Goal: Task Accomplishment & Management: Complete application form

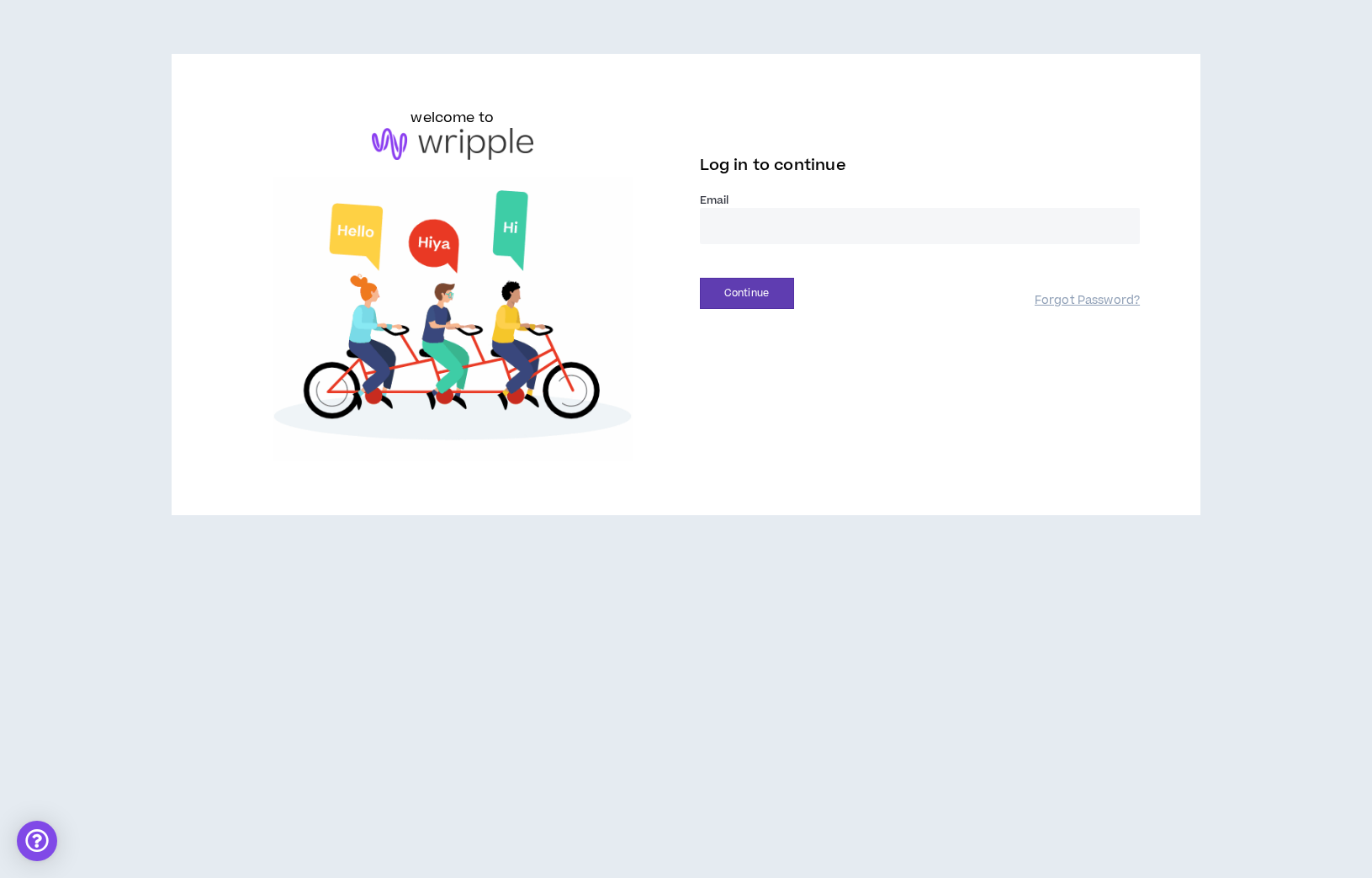
click at [817, 212] on input "email" at bounding box center [920, 225] width 441 height 36
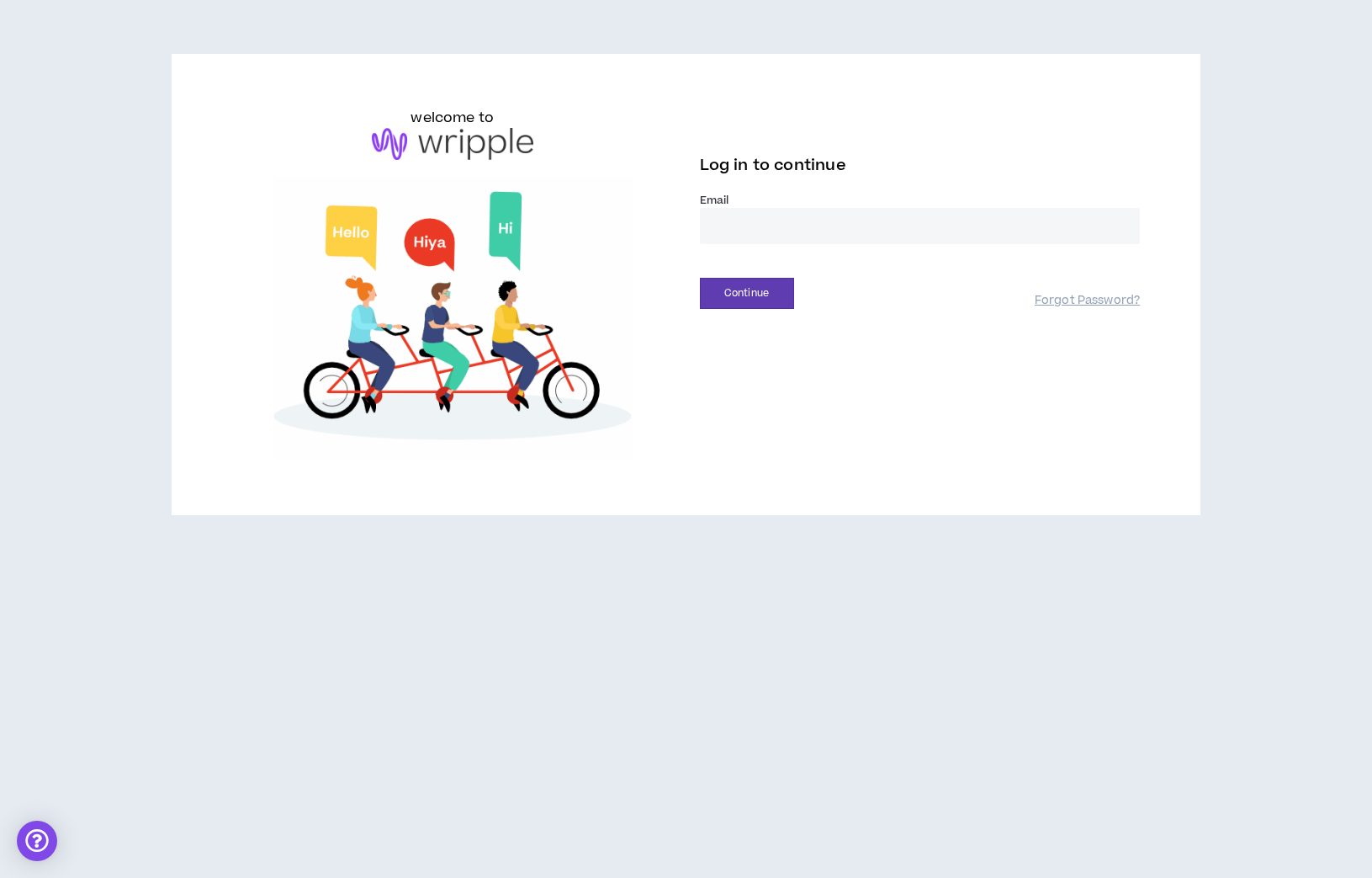
type input "**********"
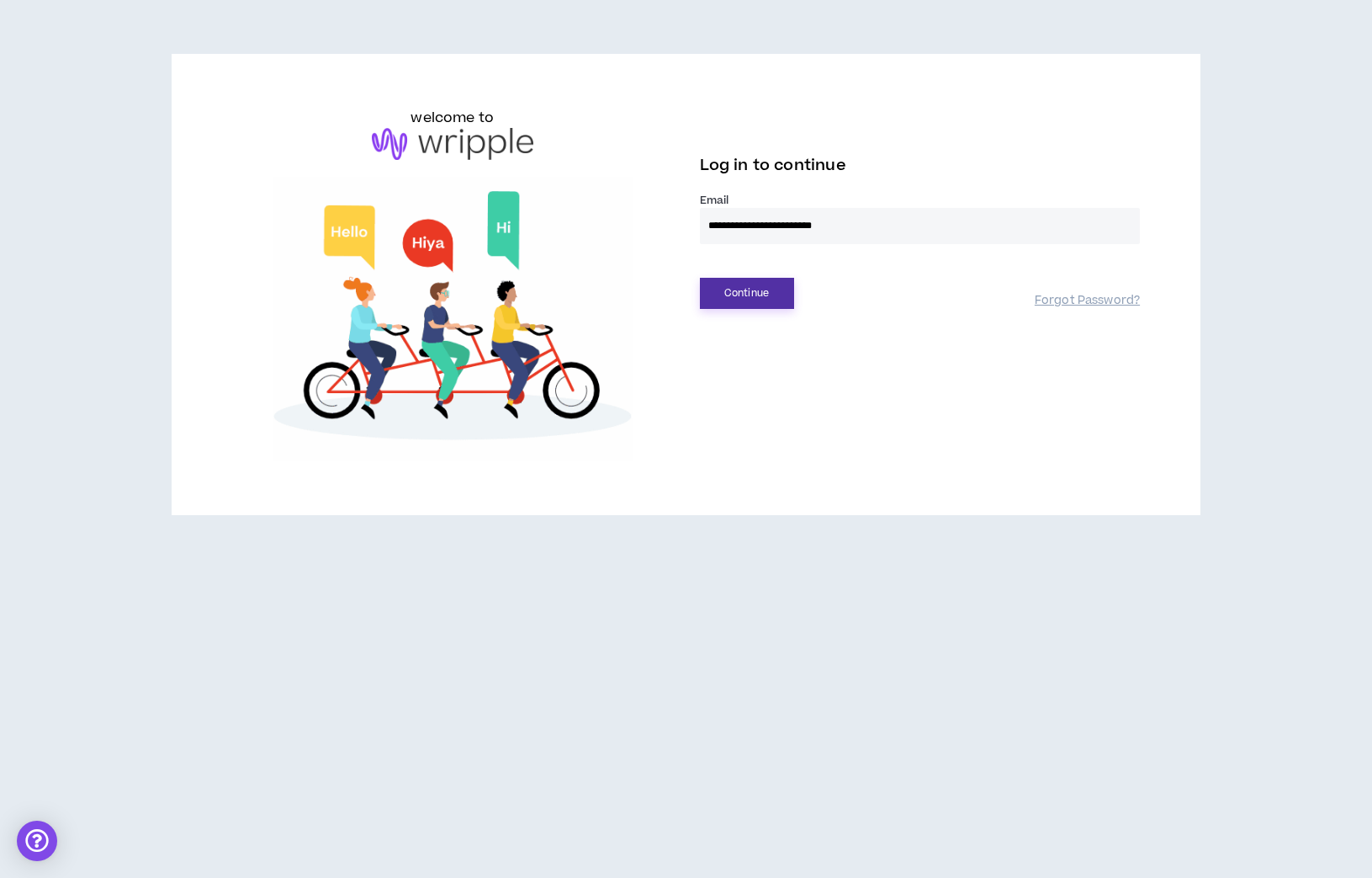
click at [763, 286] on button "Continue" at bounding box center [747, 293] width 94 height 31
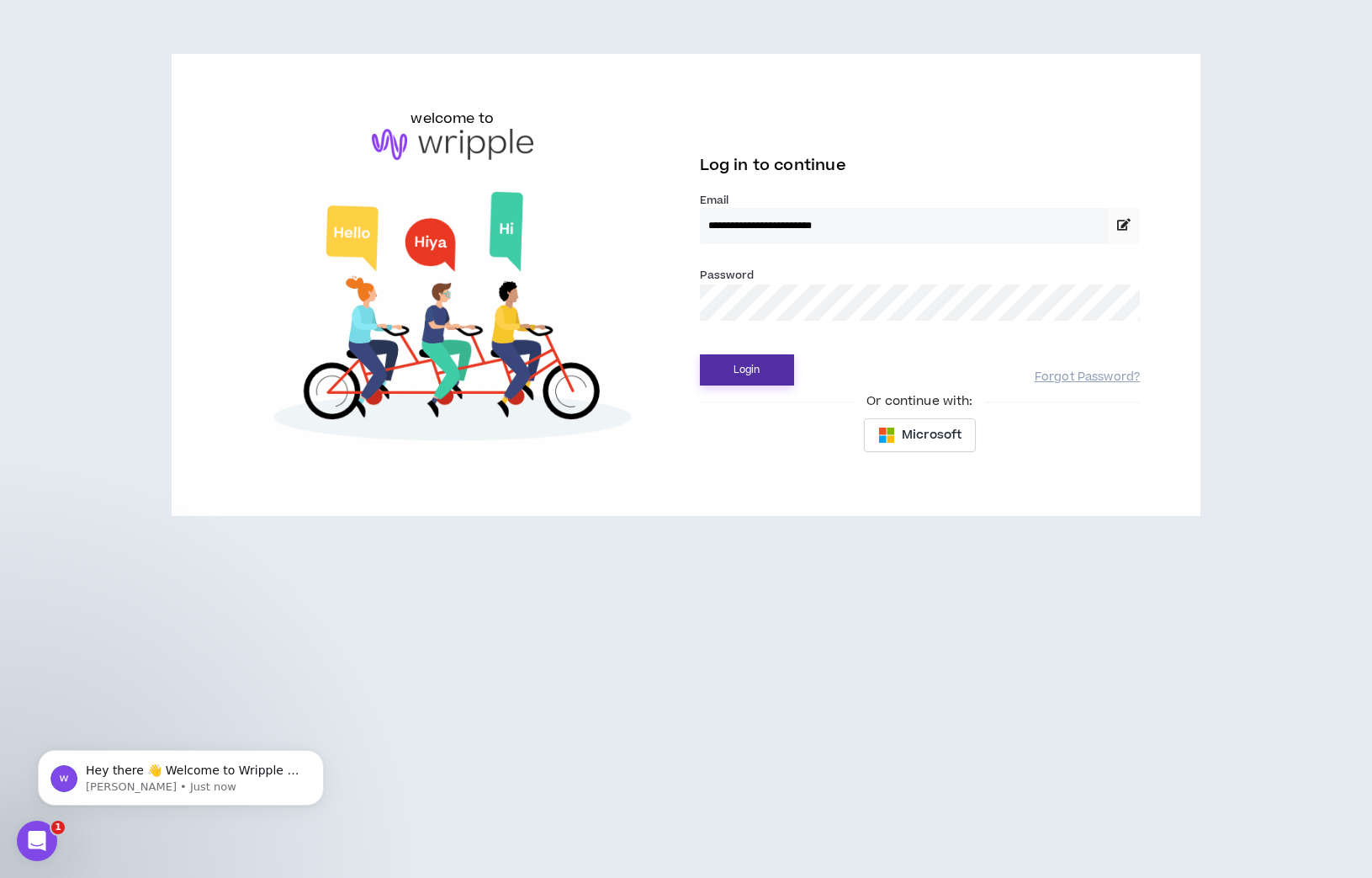
click at [767, 360] on button "Login" at bounding box center [747, 369] width 94 height 31
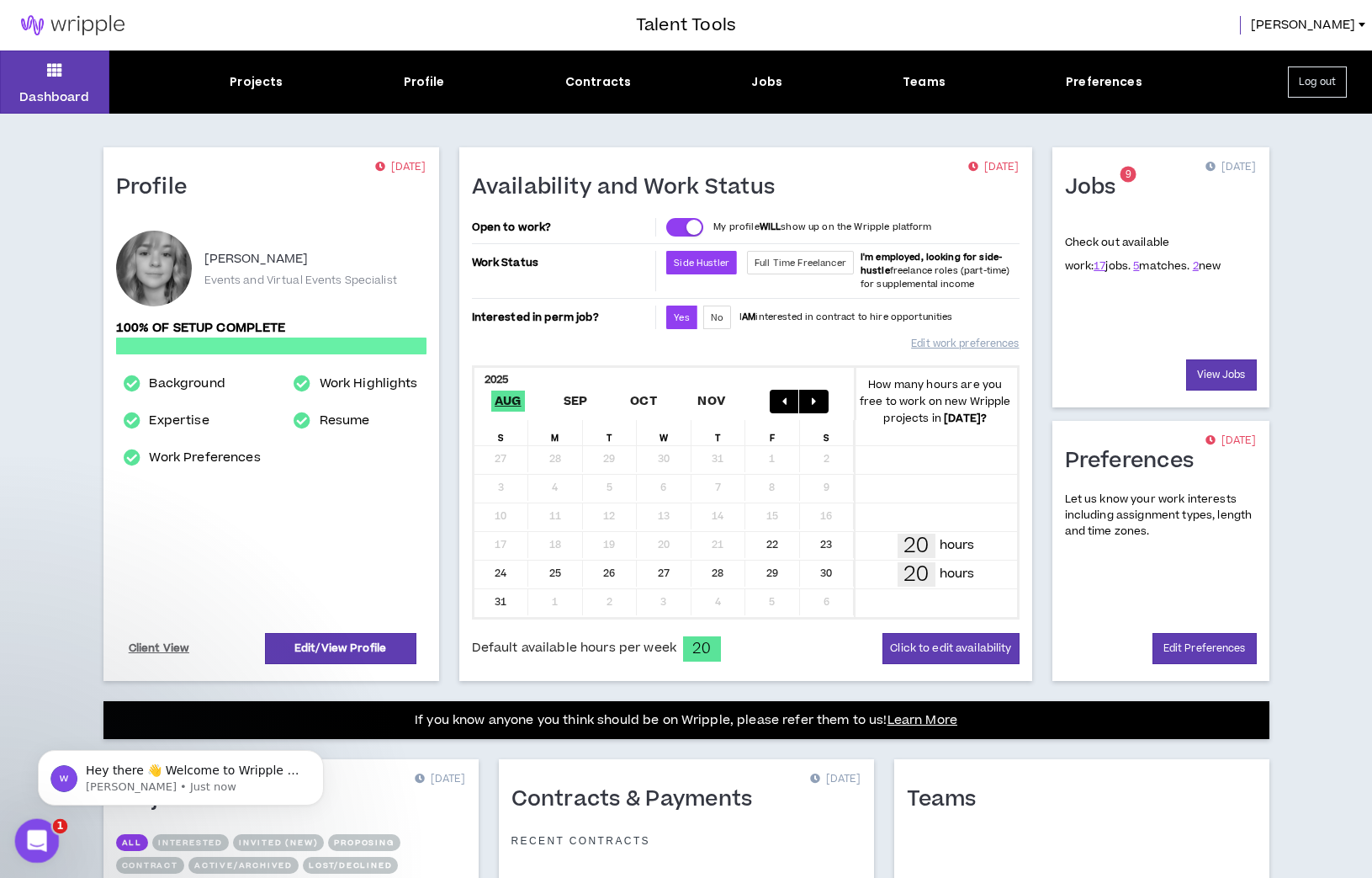
click at [50, 835] on div "Open Intercom Messenger" at bounding box center [34, 838] width 55 height 55
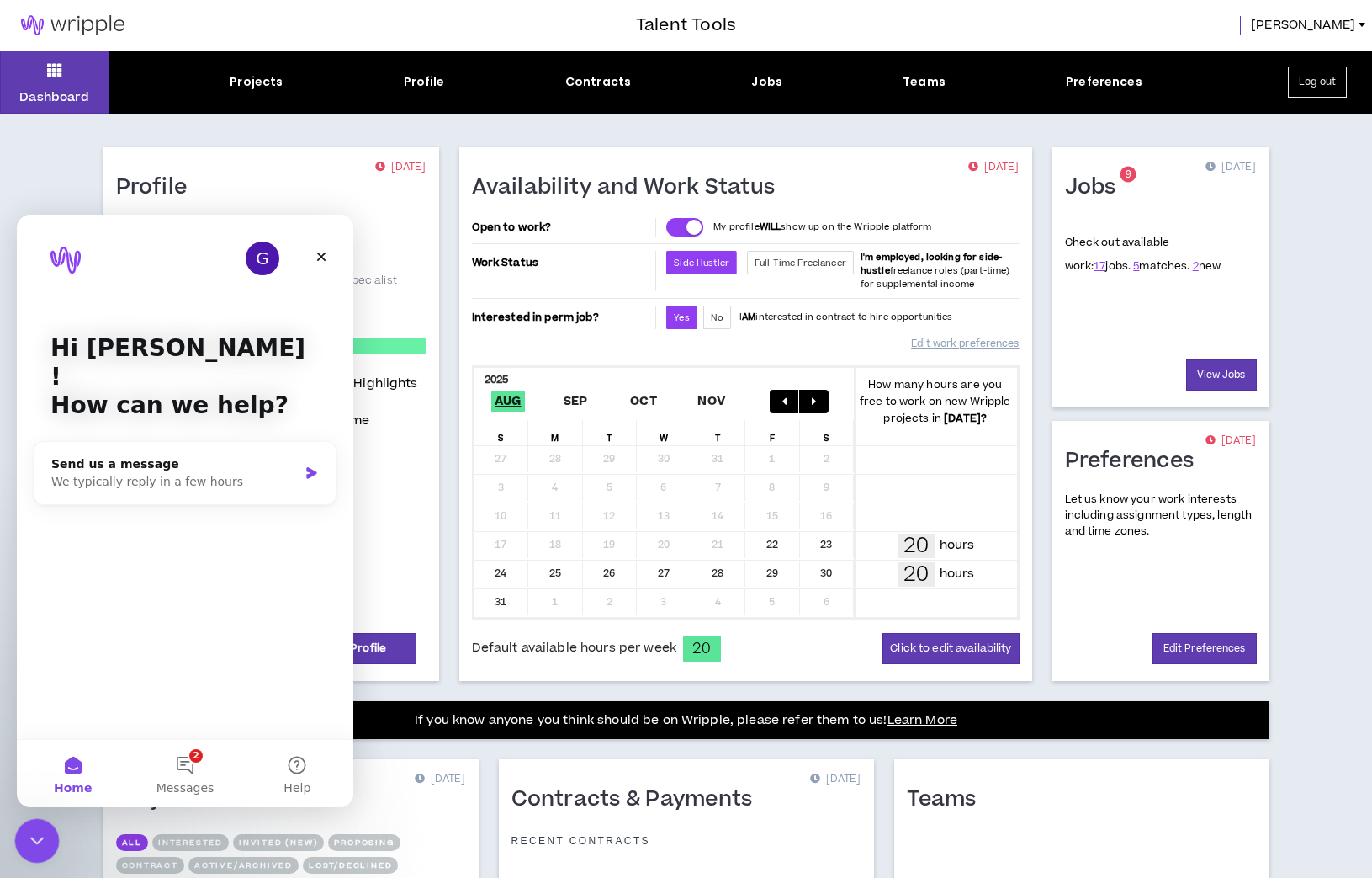
click at [50, 835] on div "Close Intercom Messenger" at bounding box center [34, 838] width 40 height 40
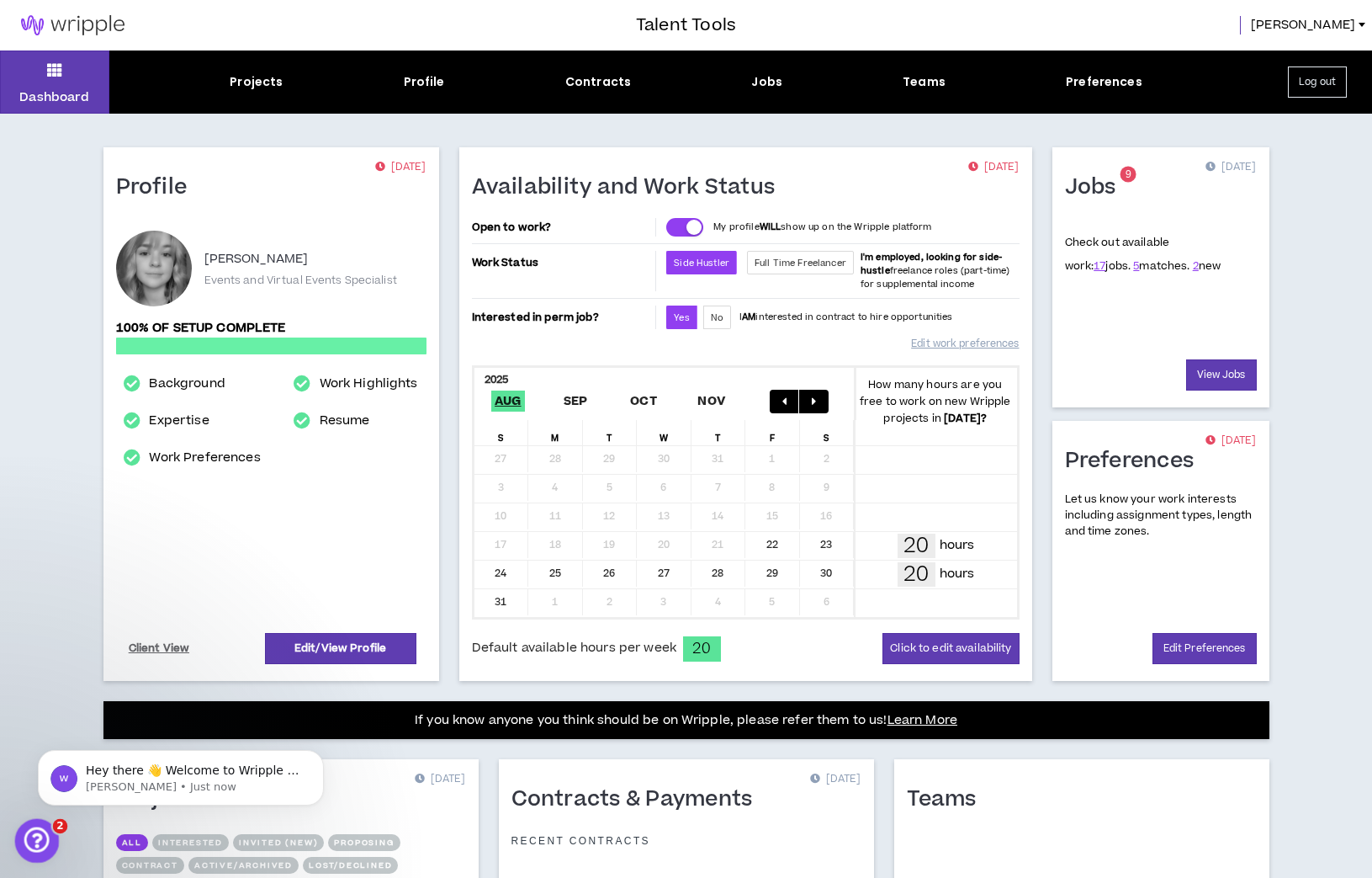
click at [49, 836] on div "Open Intercom Messenger" at bounding box center [34, 838] width 55 height 55
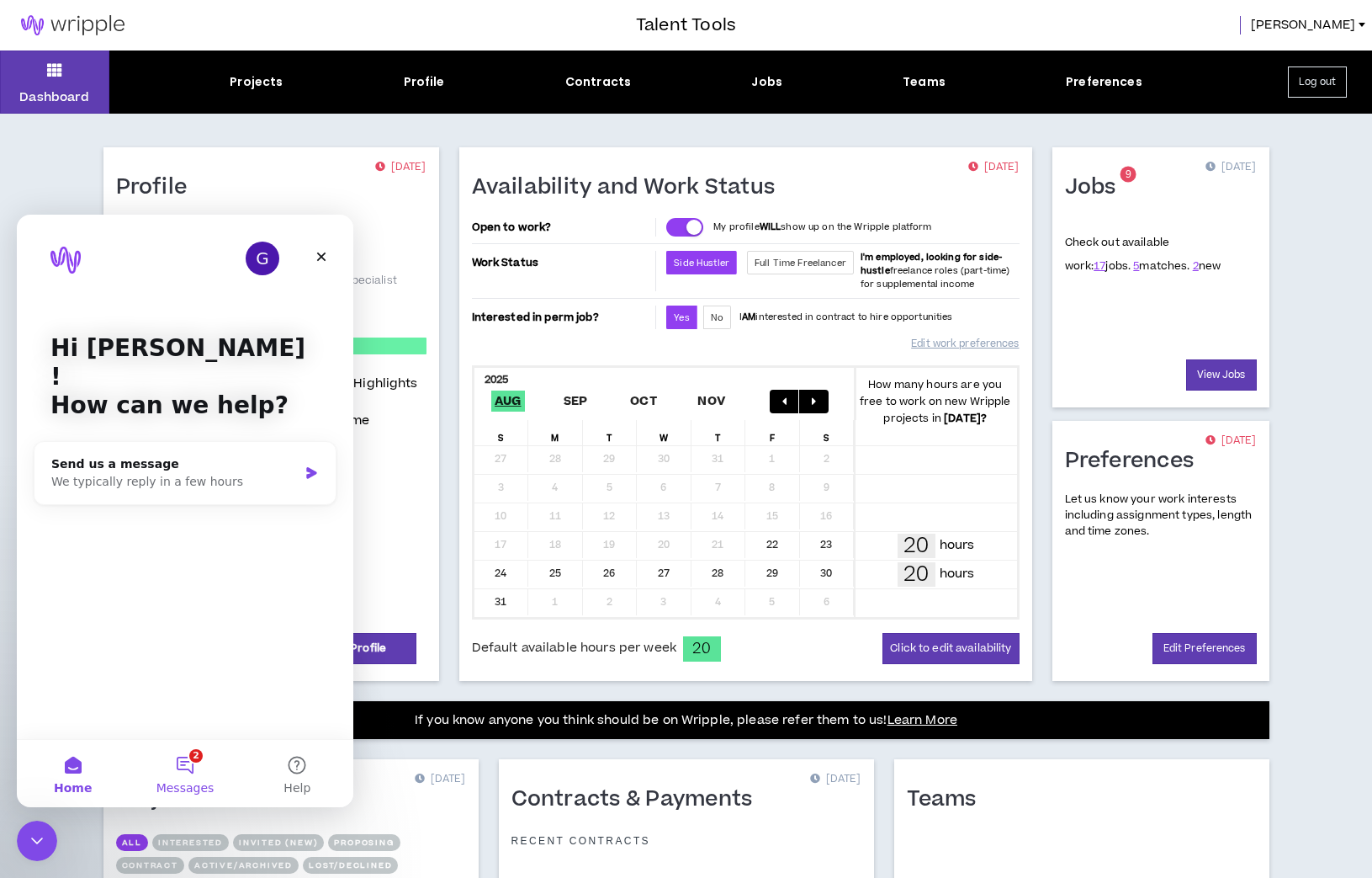
click at [213, 742] on button "2 Messages" at bounding box center [184, 773] width 112 height 68
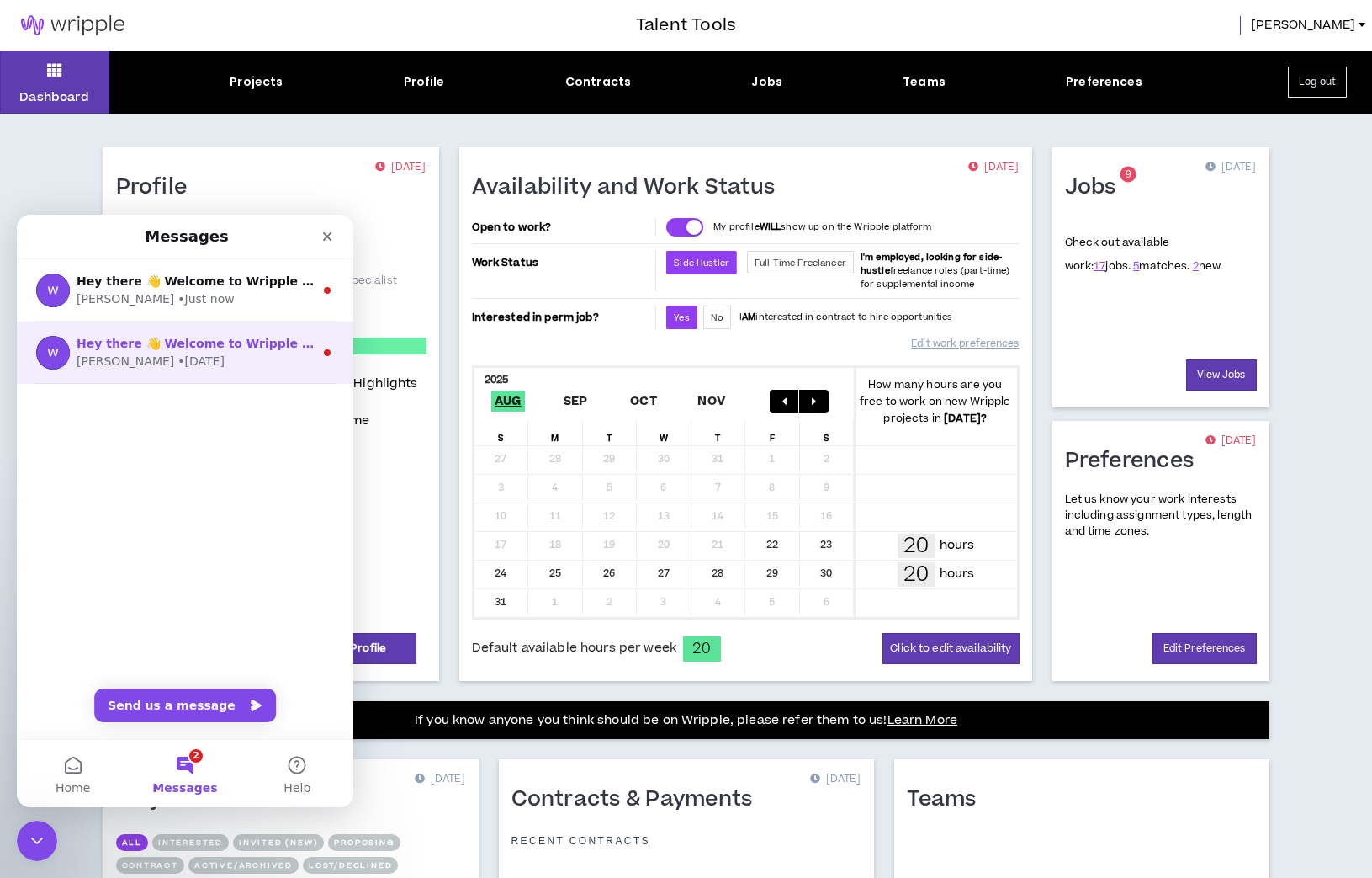
click at [181, 348] on span "Hey there 👋 Welcome to Wripple 🙌 Take a look around! If you have any questions,…" at bounding box center [464, 343] width 776 height 13
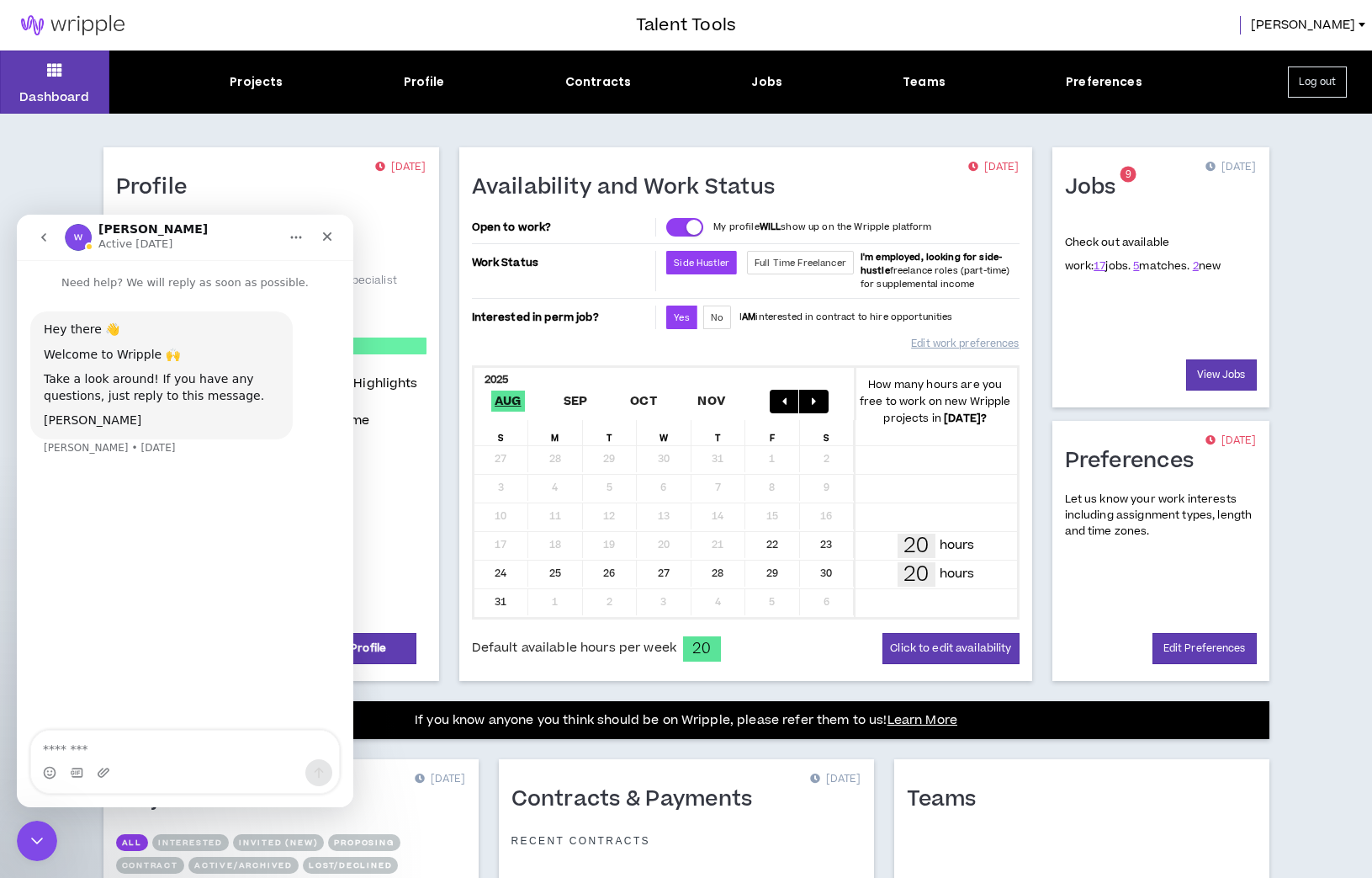
click at [35, 234] on button "go back" at bounding box center [44, 238] width 32 height 32
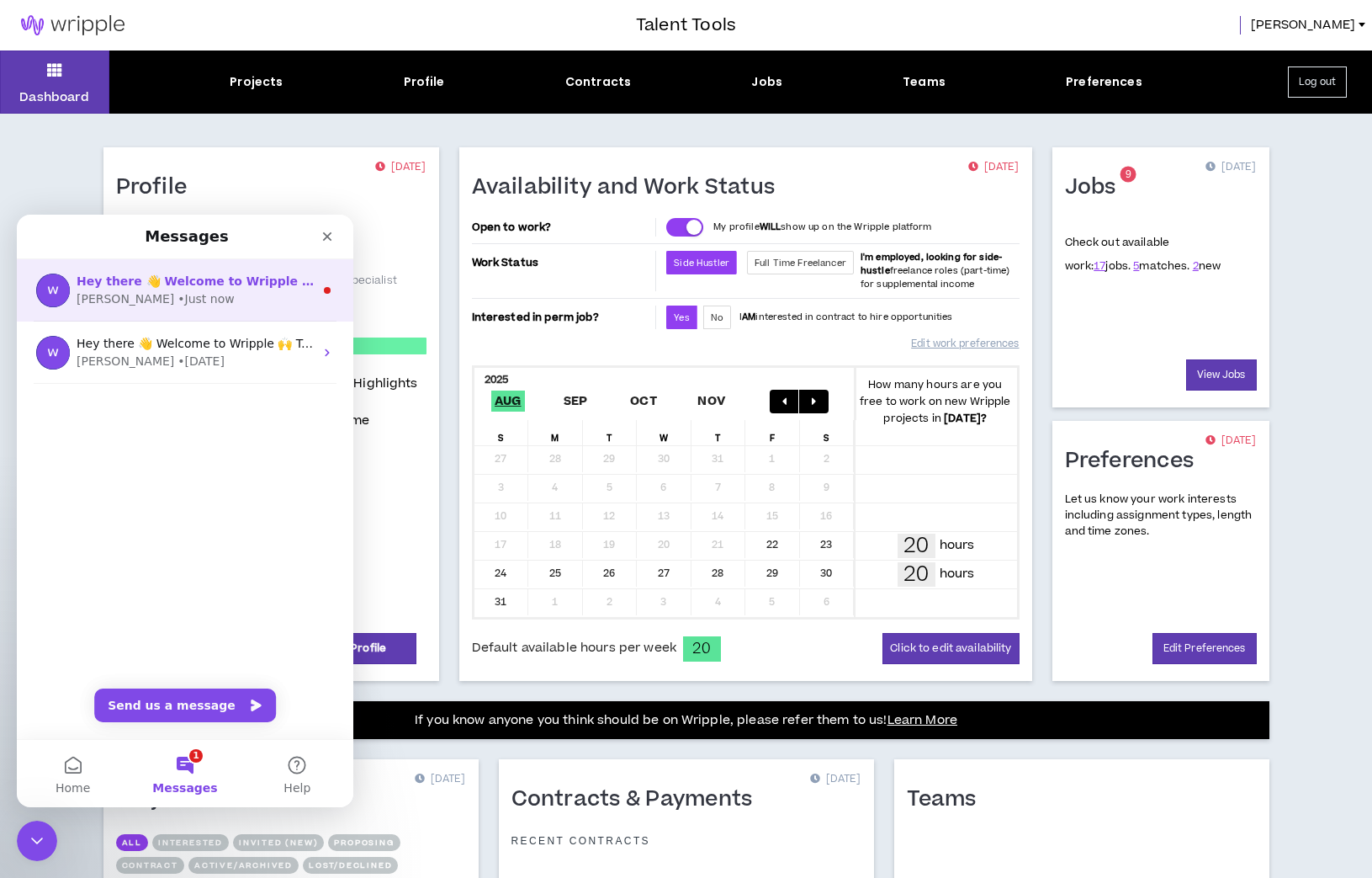
click at [73, 282] on div "Hey there 👋 Welcome to Wripple 🙌 Take a look around! If you have any questions,…" at bounding box center [185, 290] width 337 height 62
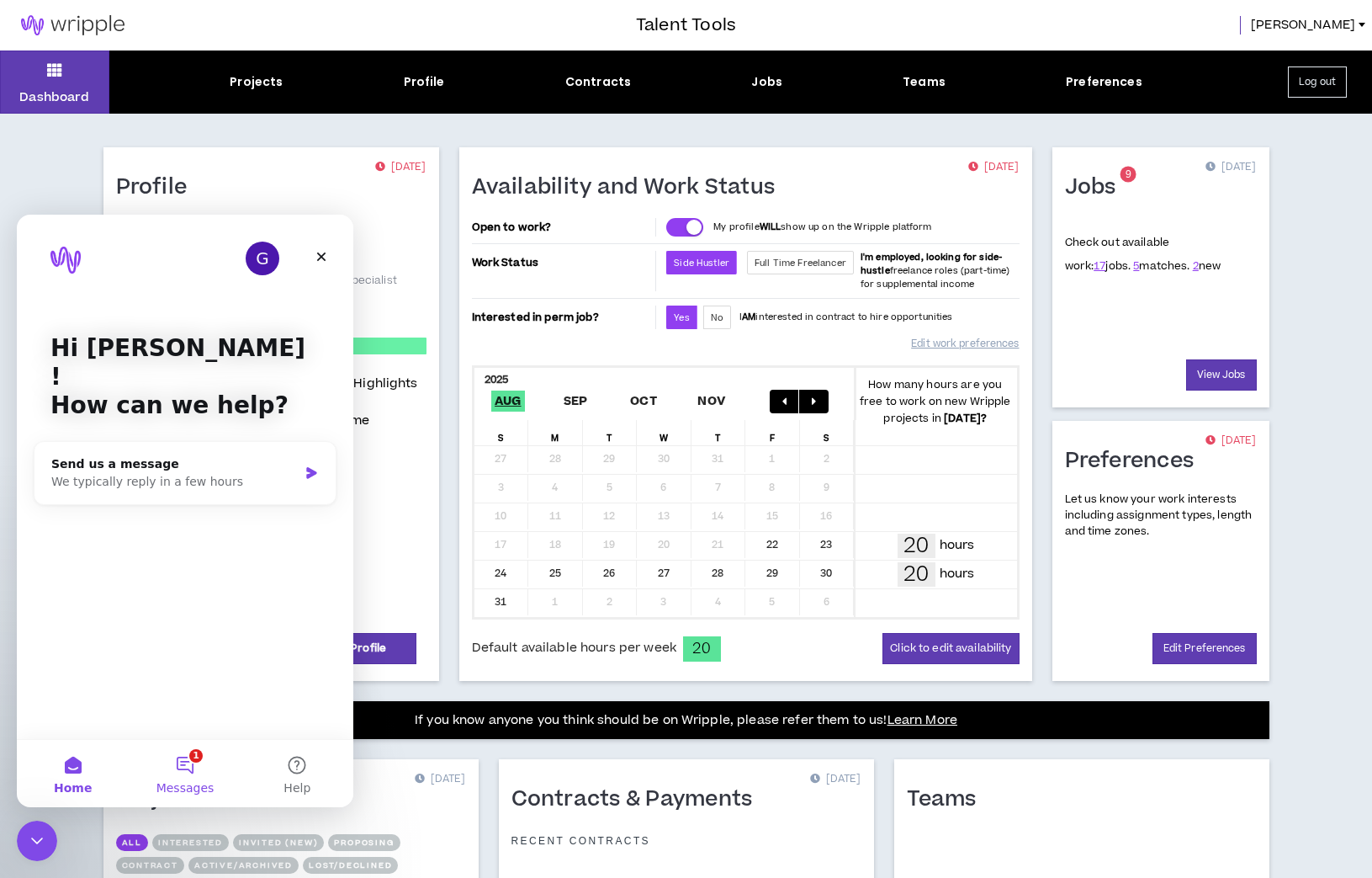
click at [160, 763] on button "1 Messages" at bounding box center [184, 773] width 112 height 68
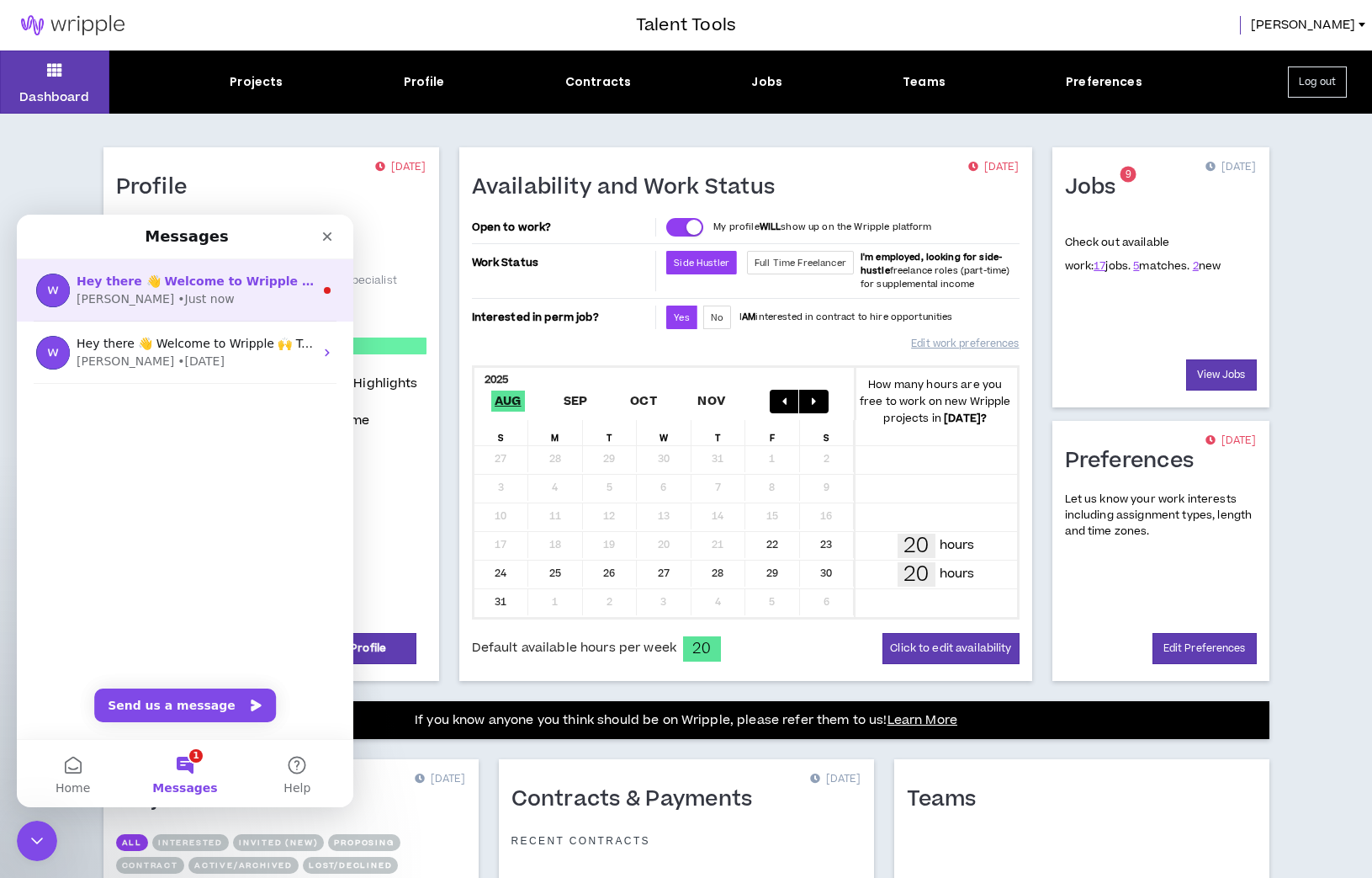
click at [178, 299] on div "• Just now" at bounding box center [206, 299] width 56 height 18
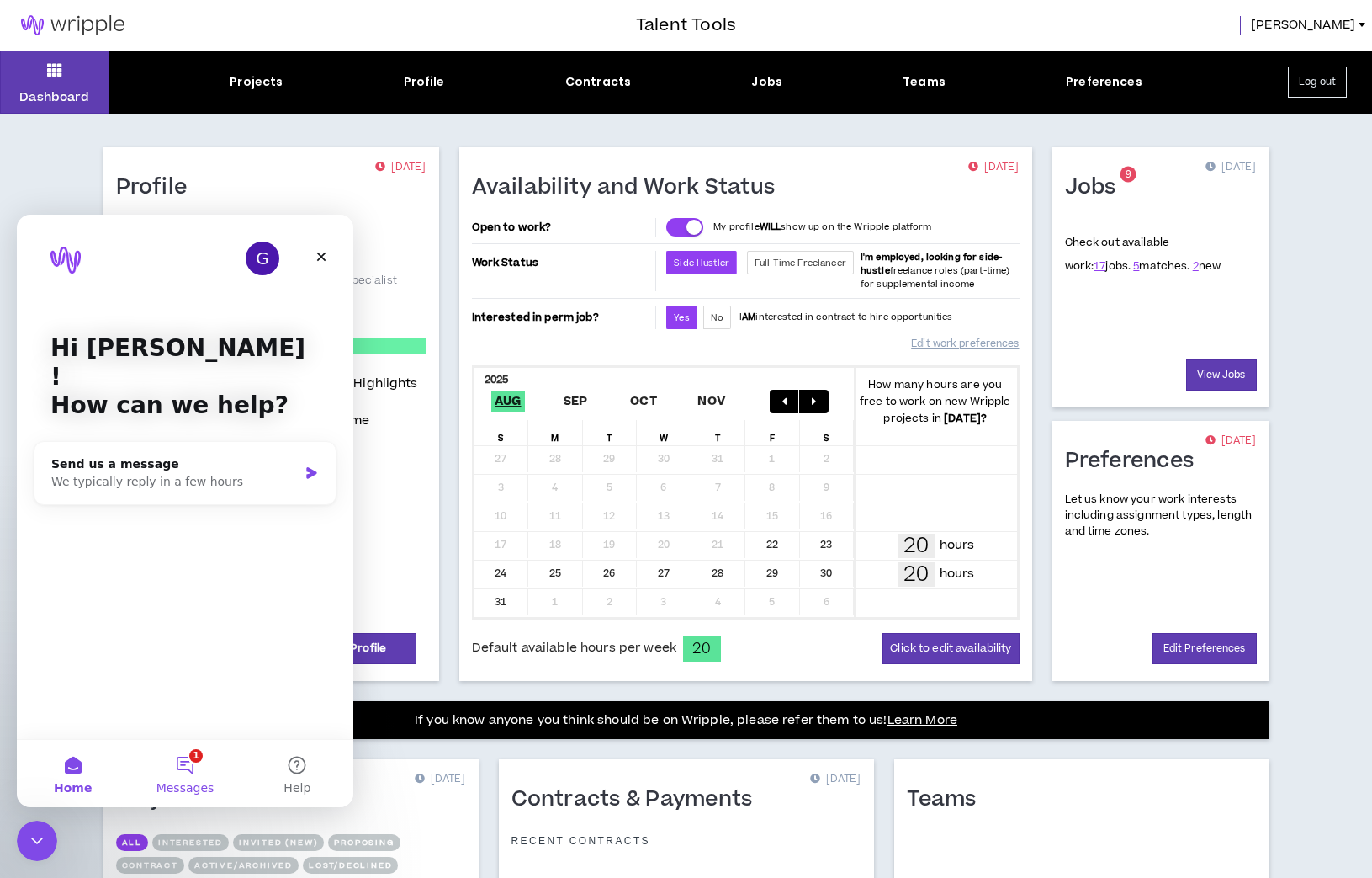
click at [180, 774] on button "1 Messages" at bounding box center [184, 773] width 112 height 68
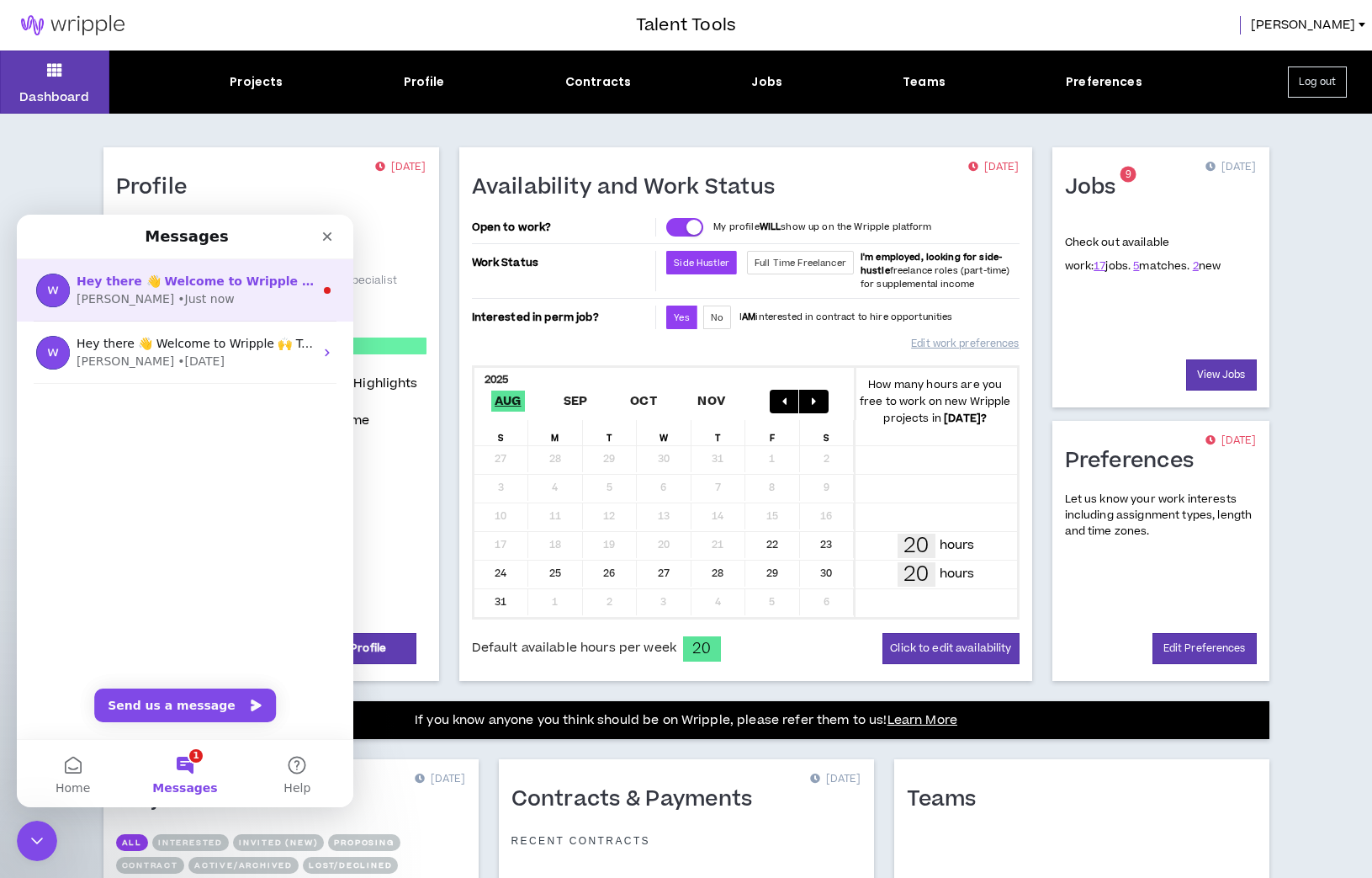
click at [304, 283] on span "Hey there 👋 Welcome to Wripple 🙌 Take a look around! If you have any questions,…" at bounding box center [500, 281] width 849 height 13
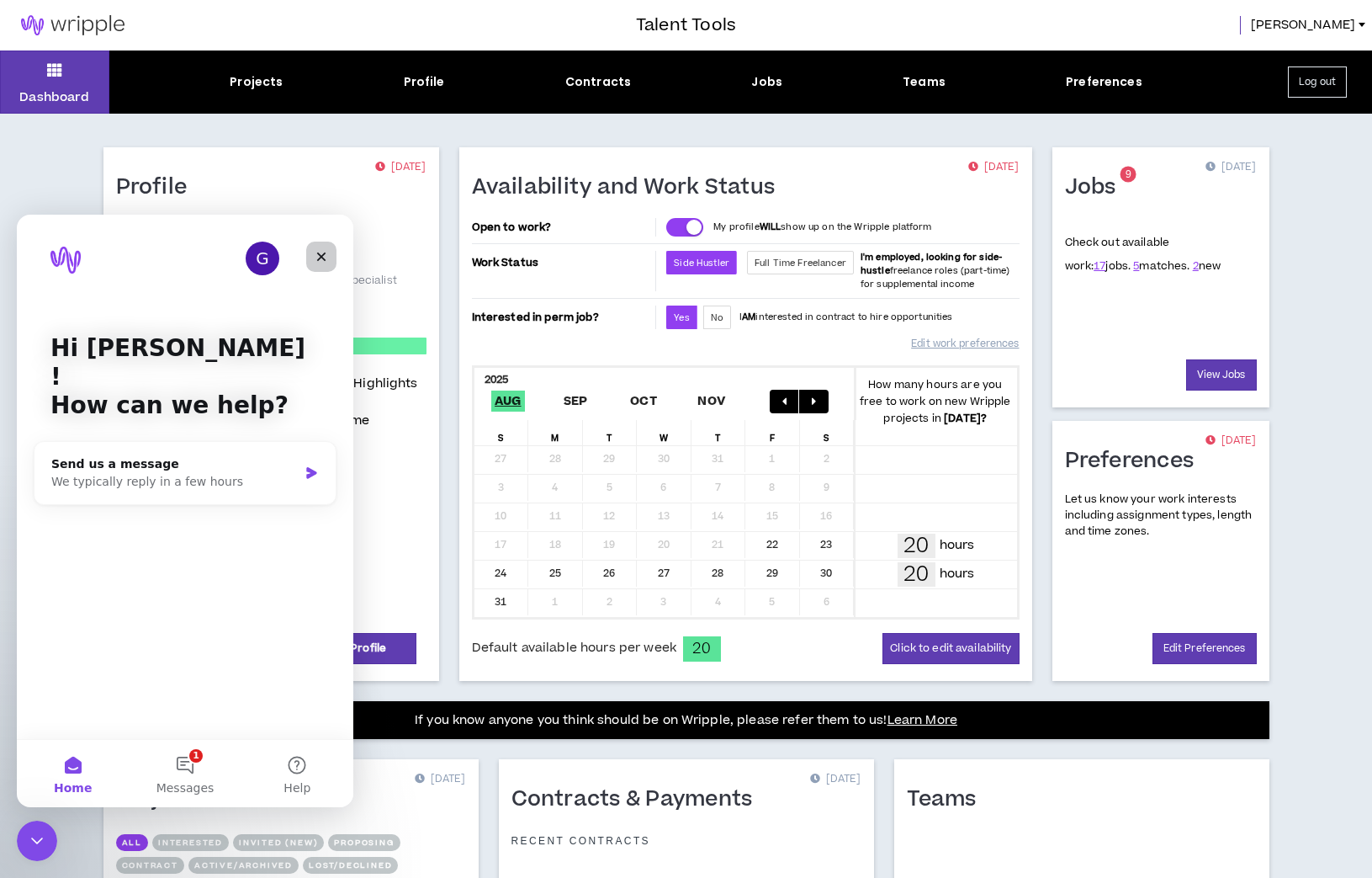
click at [322, 252] on icon "Close" at bounding box center [321, 256] width 13 height 13
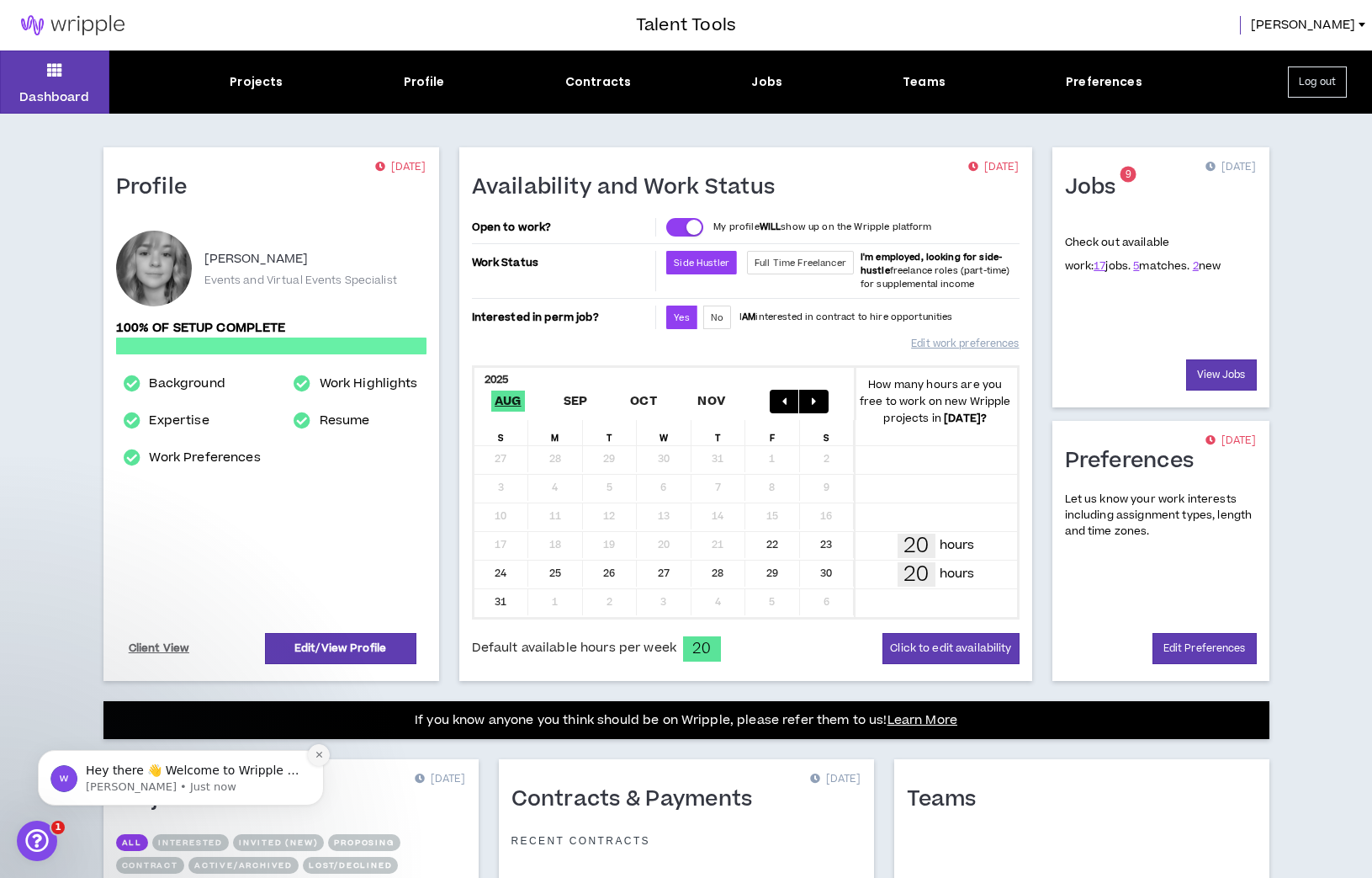
click at [318, 754] on icon "Dismiss notification" at bounding box center [318, 754] width 6 height 6
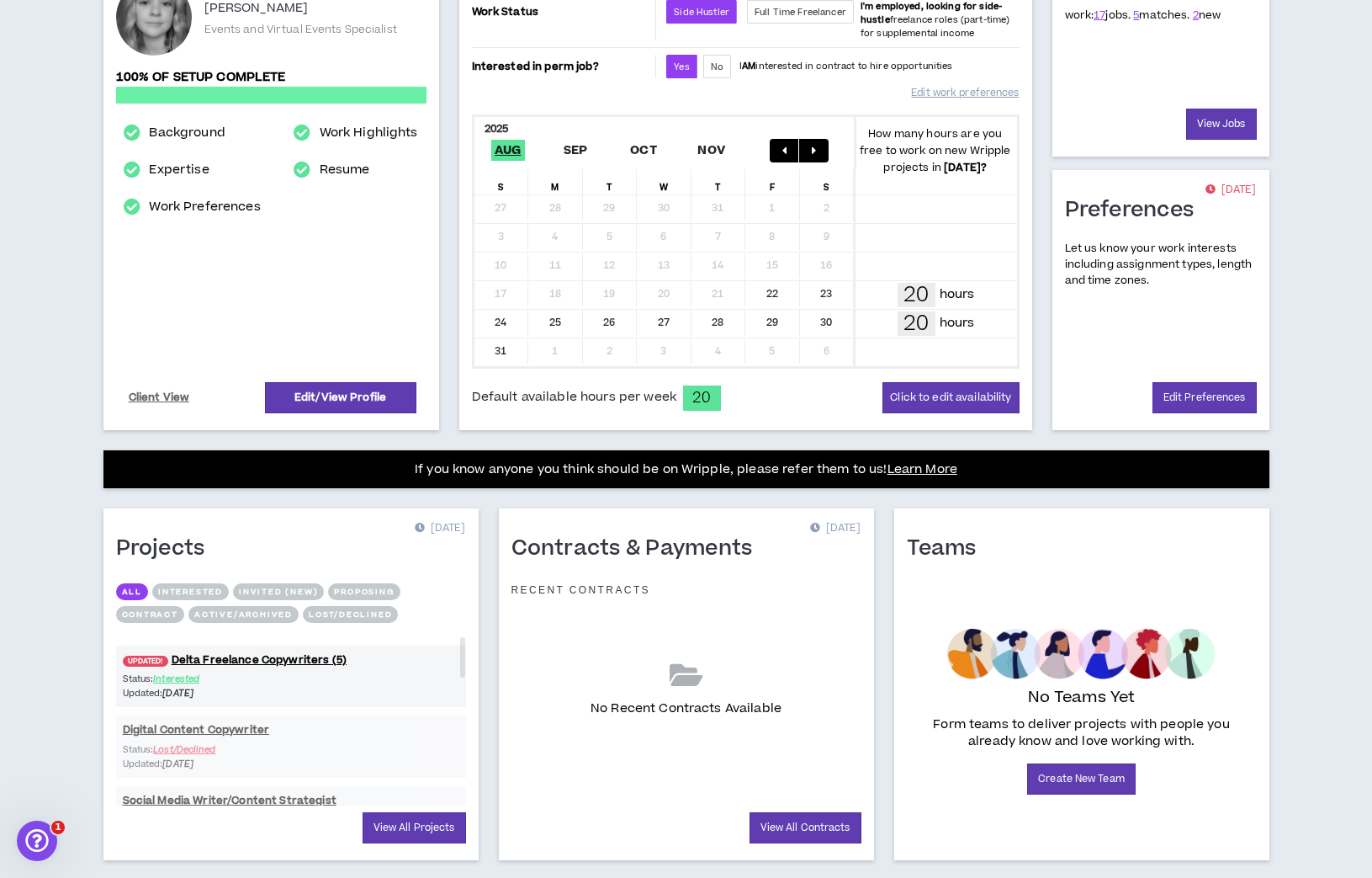
scroll to position [255, 0]
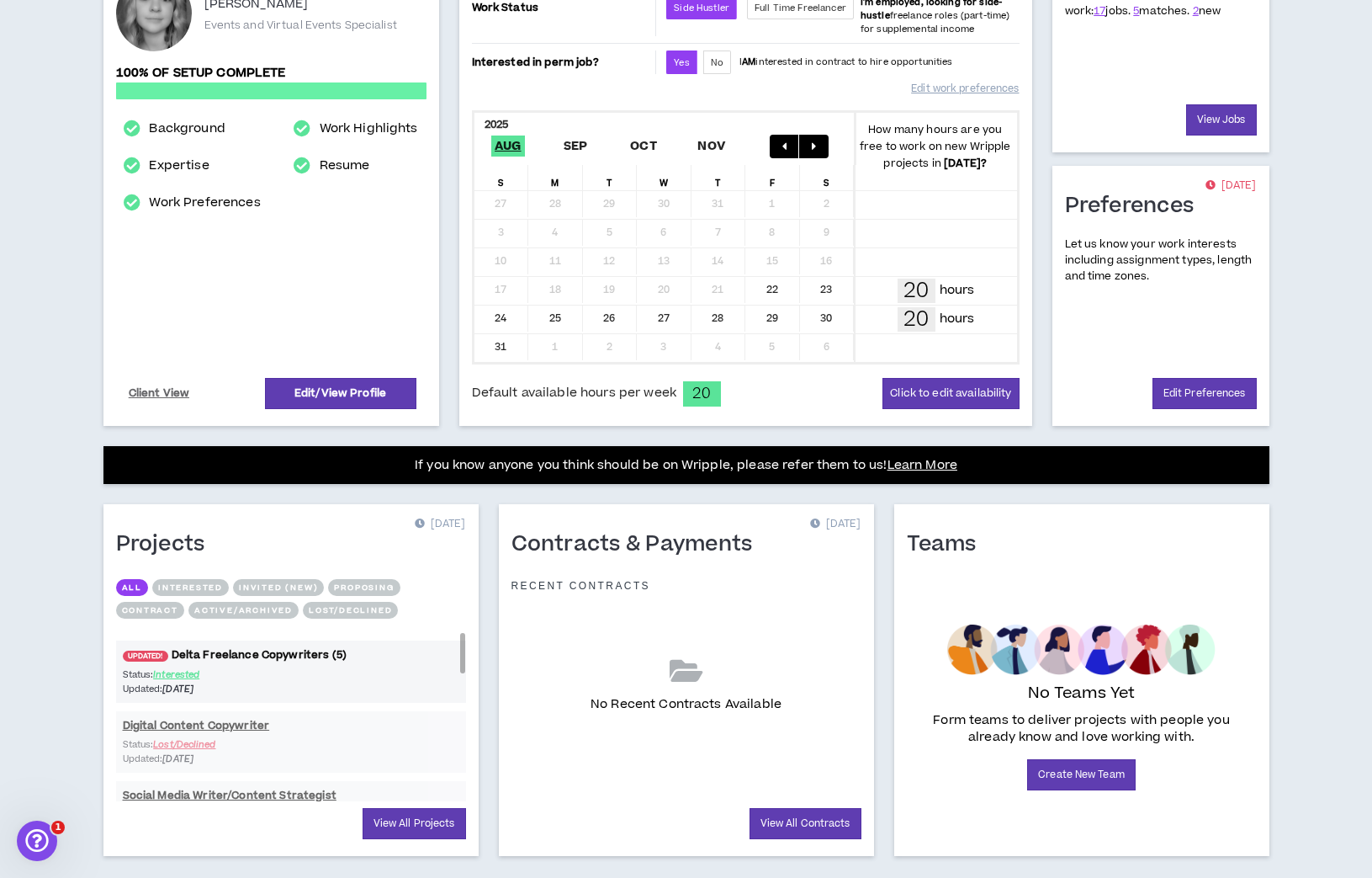
click at [209, 654] on link "UPDATED! Delta Freelance Copywriters (5)" at bounding box center [291, 655] width 350 height 16
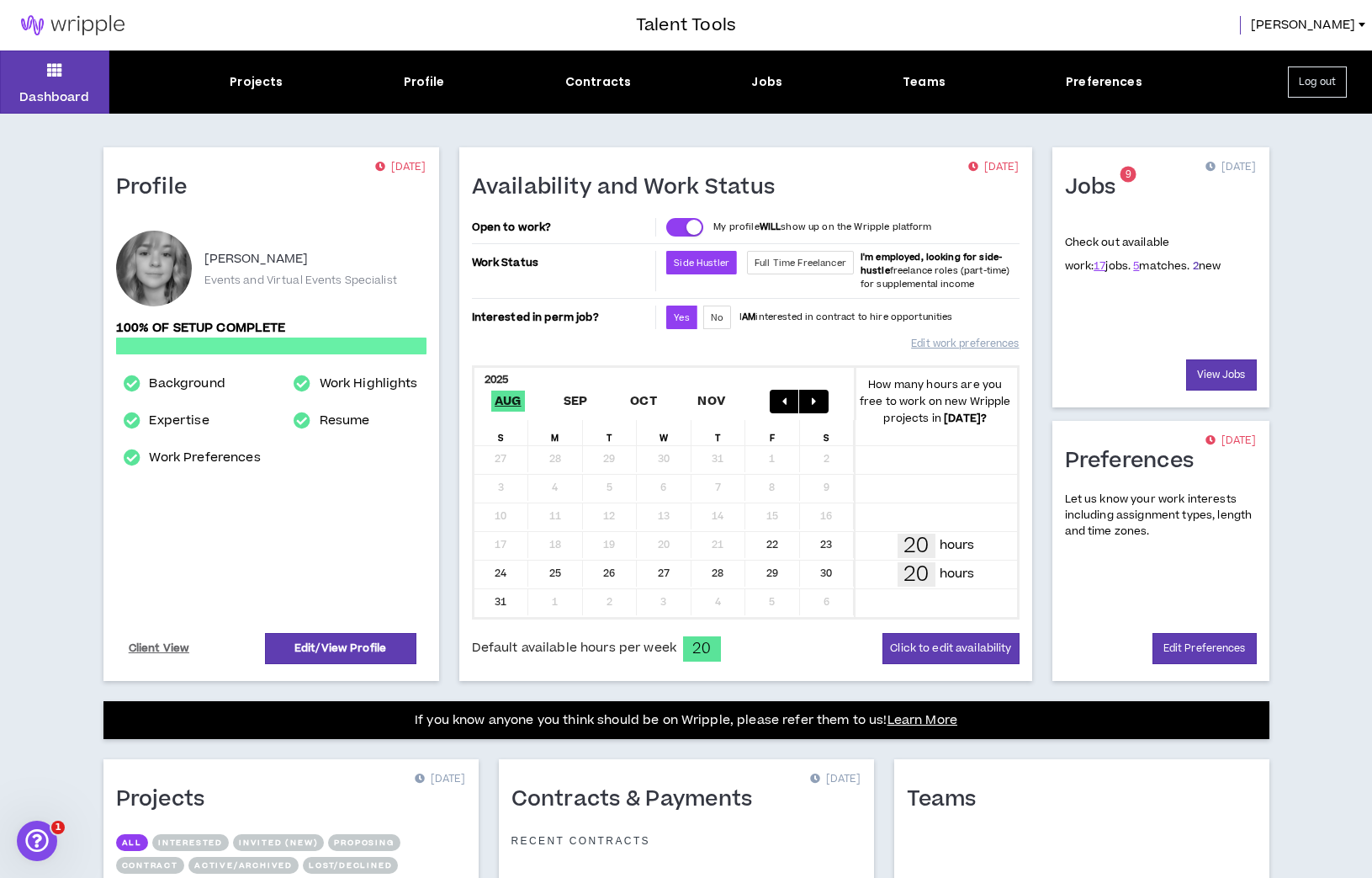
click at [1193, 267] on link "2" at bounding box center [1195, 266] width 6 height 15
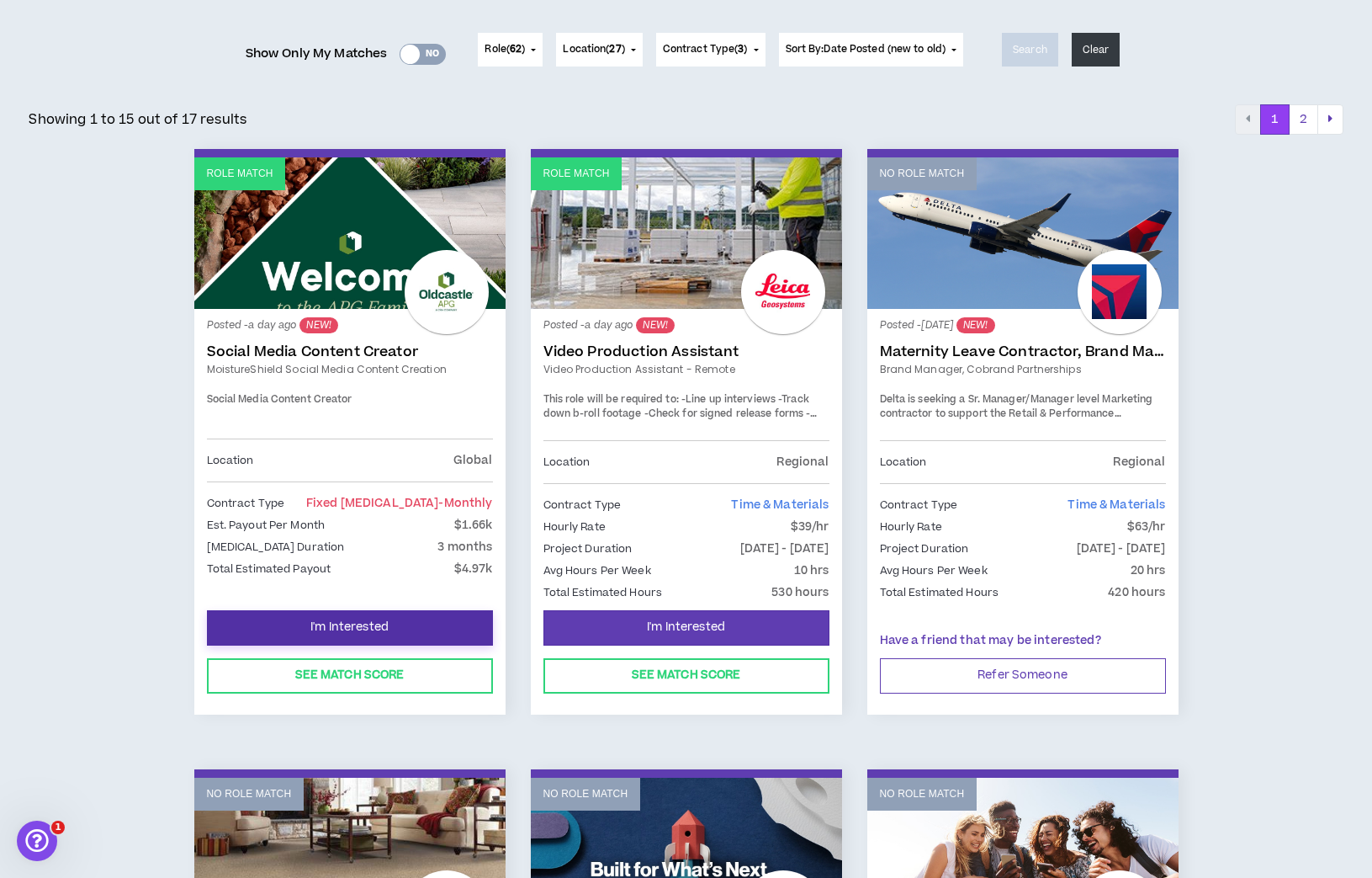
scroll to position [205, 0]
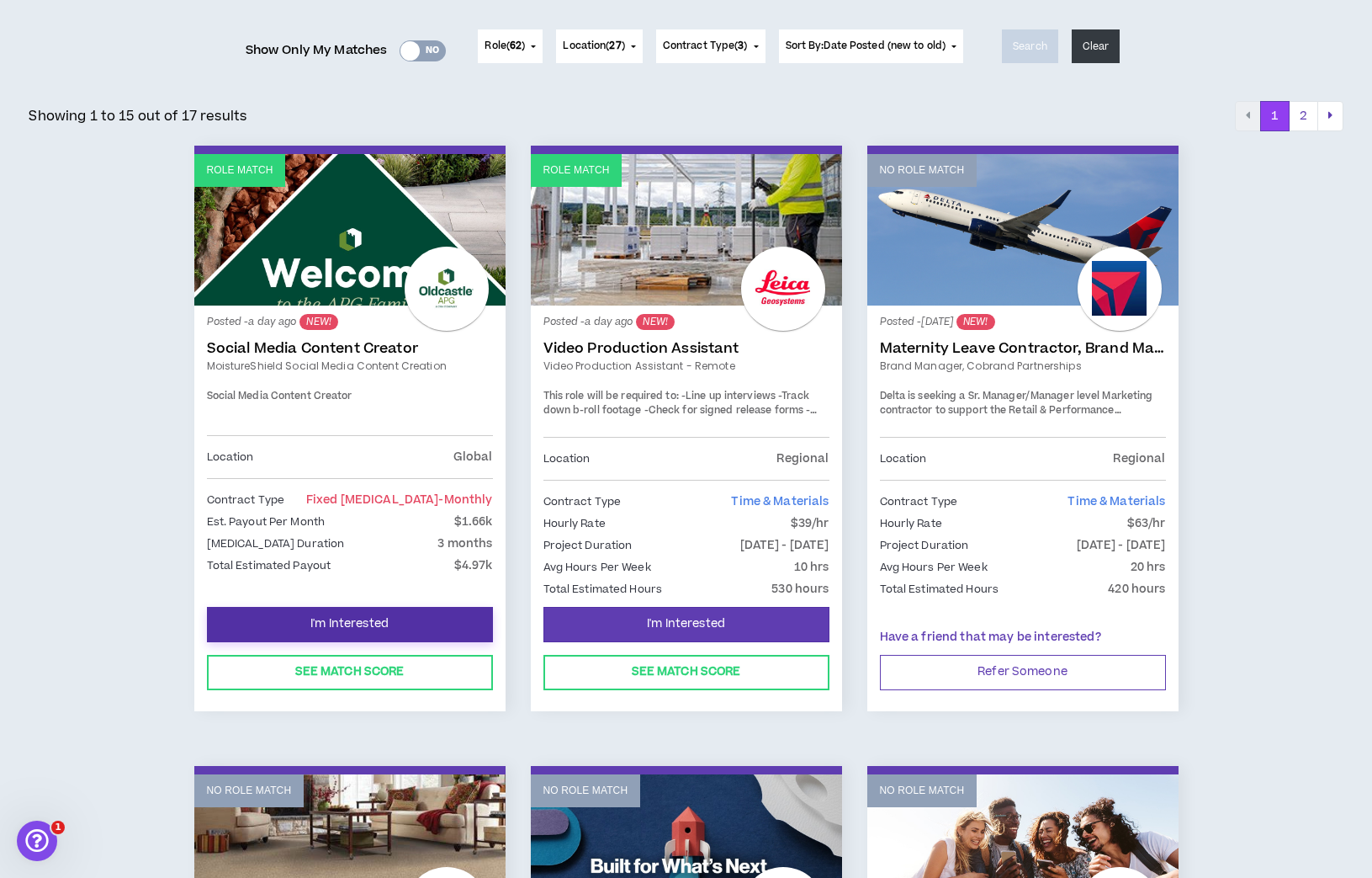
click at [365, 620] on span "I'm Interested" at bounding box center [349, 624] width 78 height 16
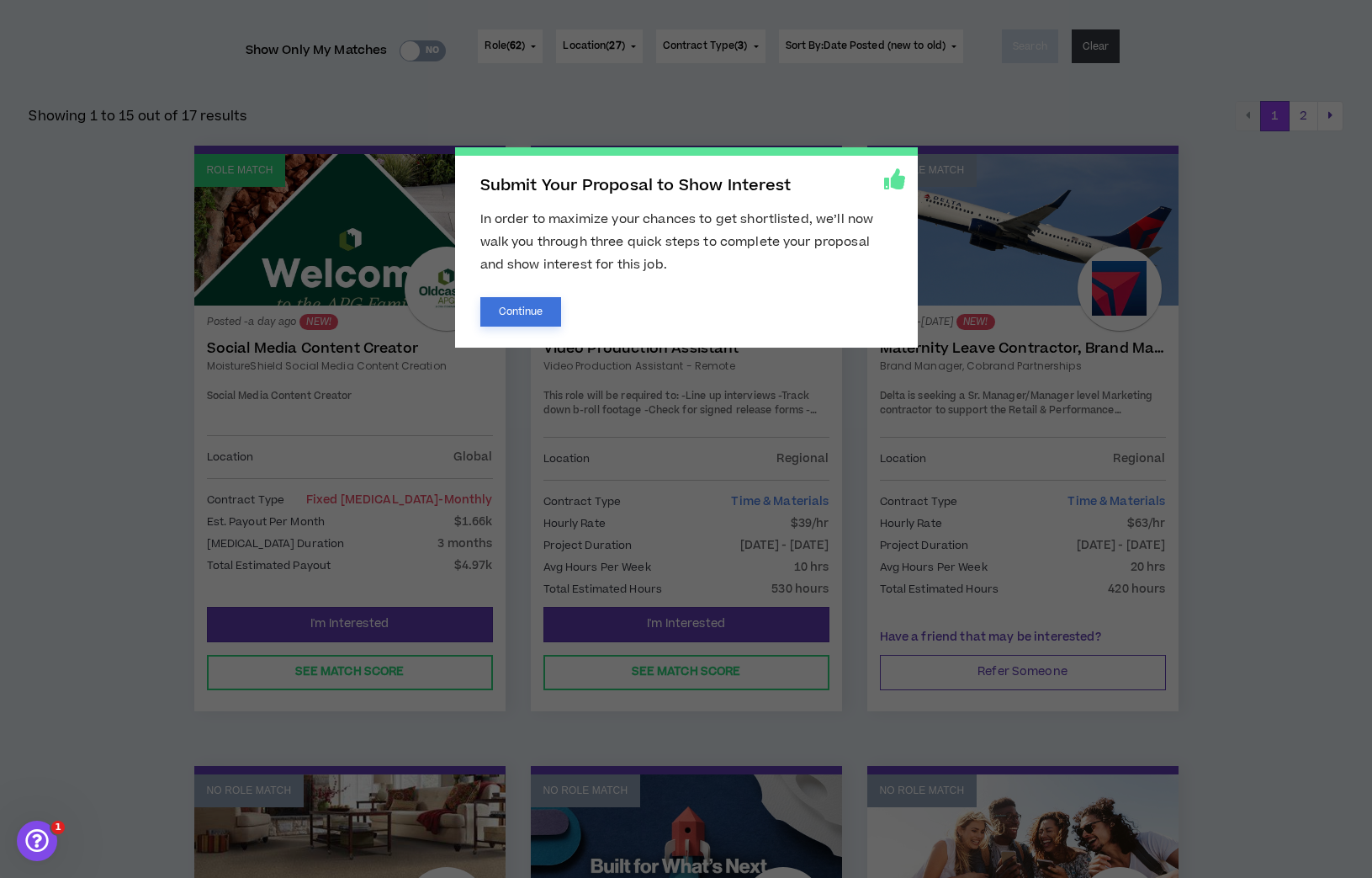
click at [517, 318] on button "Continue" at bounding box center [521, 311] width 82 height 29
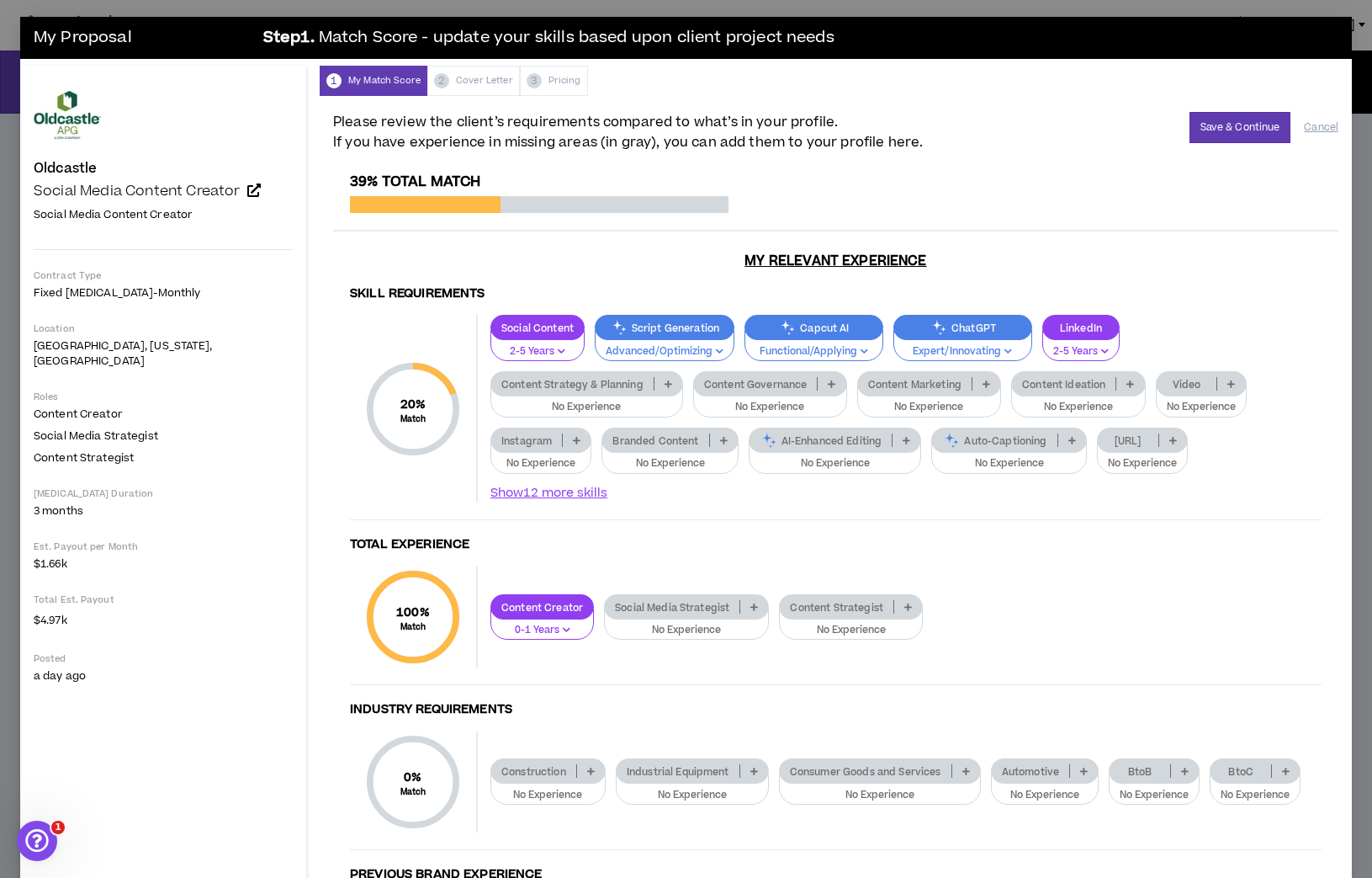
click at [13, 324] on div "My Proposal Step 1 . Match Score - update your skills based upon client project…" at bounding box center [686, 439] width 1372 height 878
click at [882, 11] on div "My Proposal Step 1 . Match Score - update your skills based upon client project…" at bounding box center [686, 439] width 1372 height 878
click at [1325, 124] on button "Cancel" at bounding box center [1320, 127] width 34 height 29
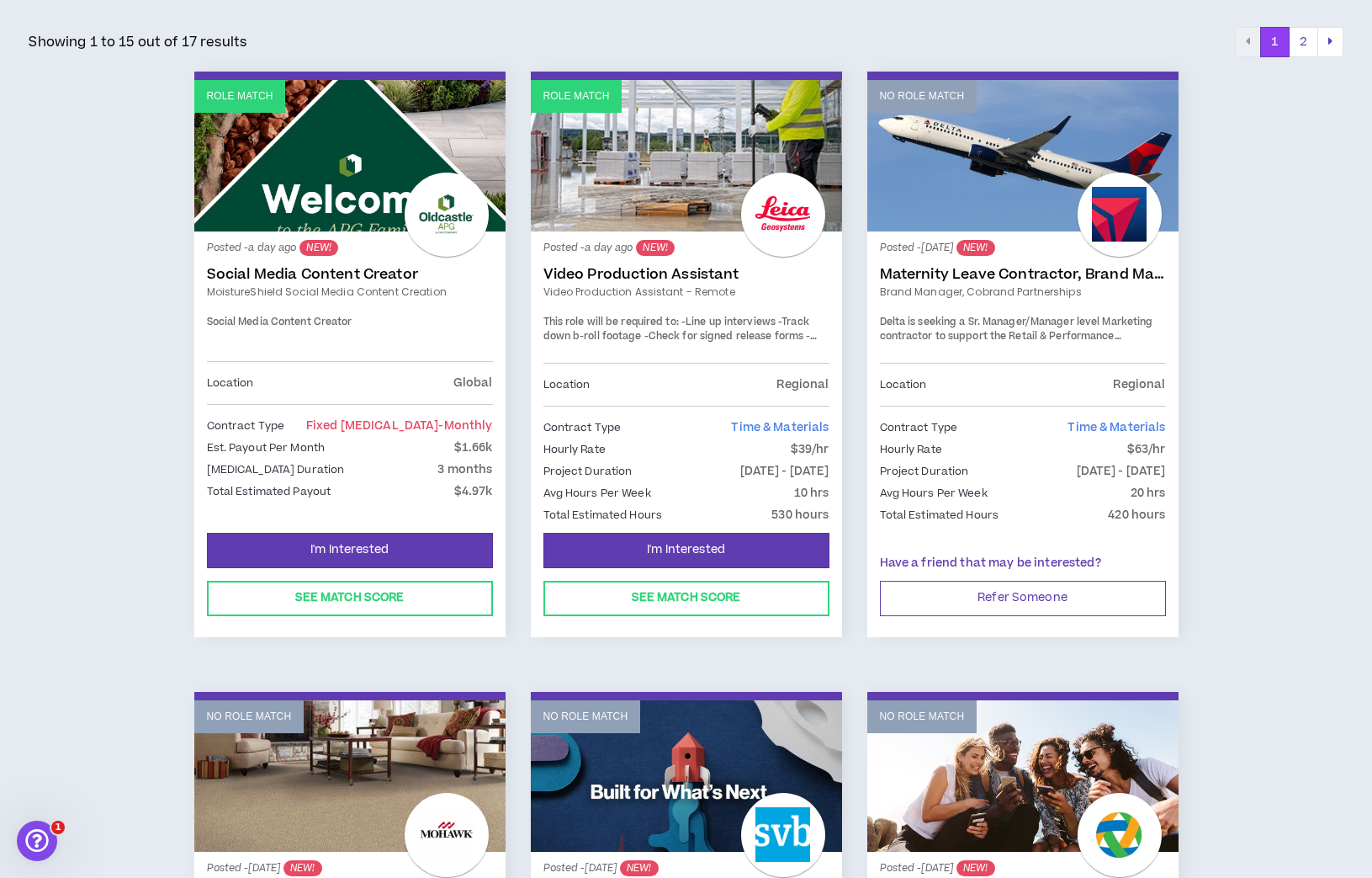
scroll to position [300, 0]
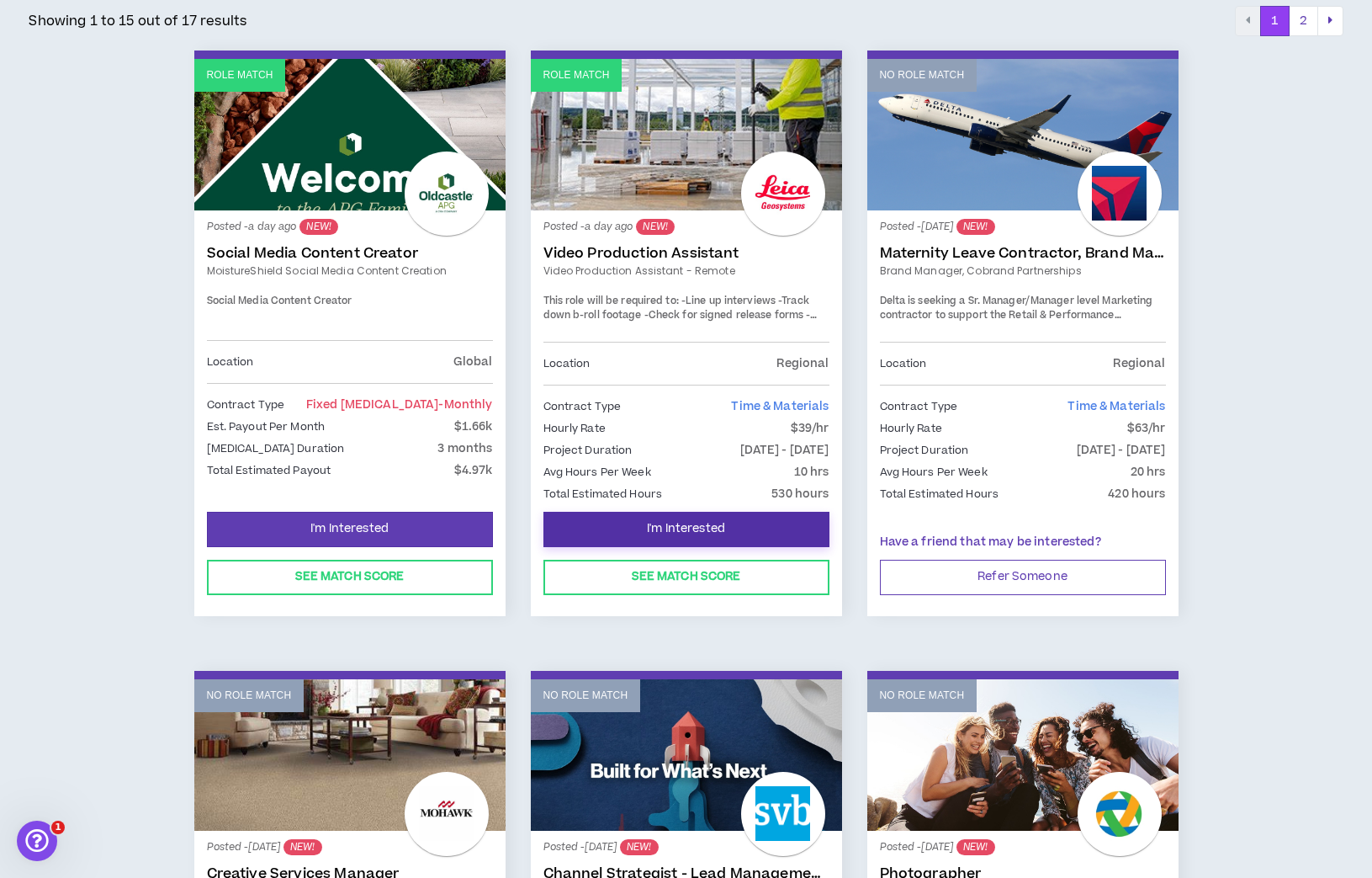
click at [573, 527] on button "I'm Interested" at bounding box center [686, 529] width 286 height 35
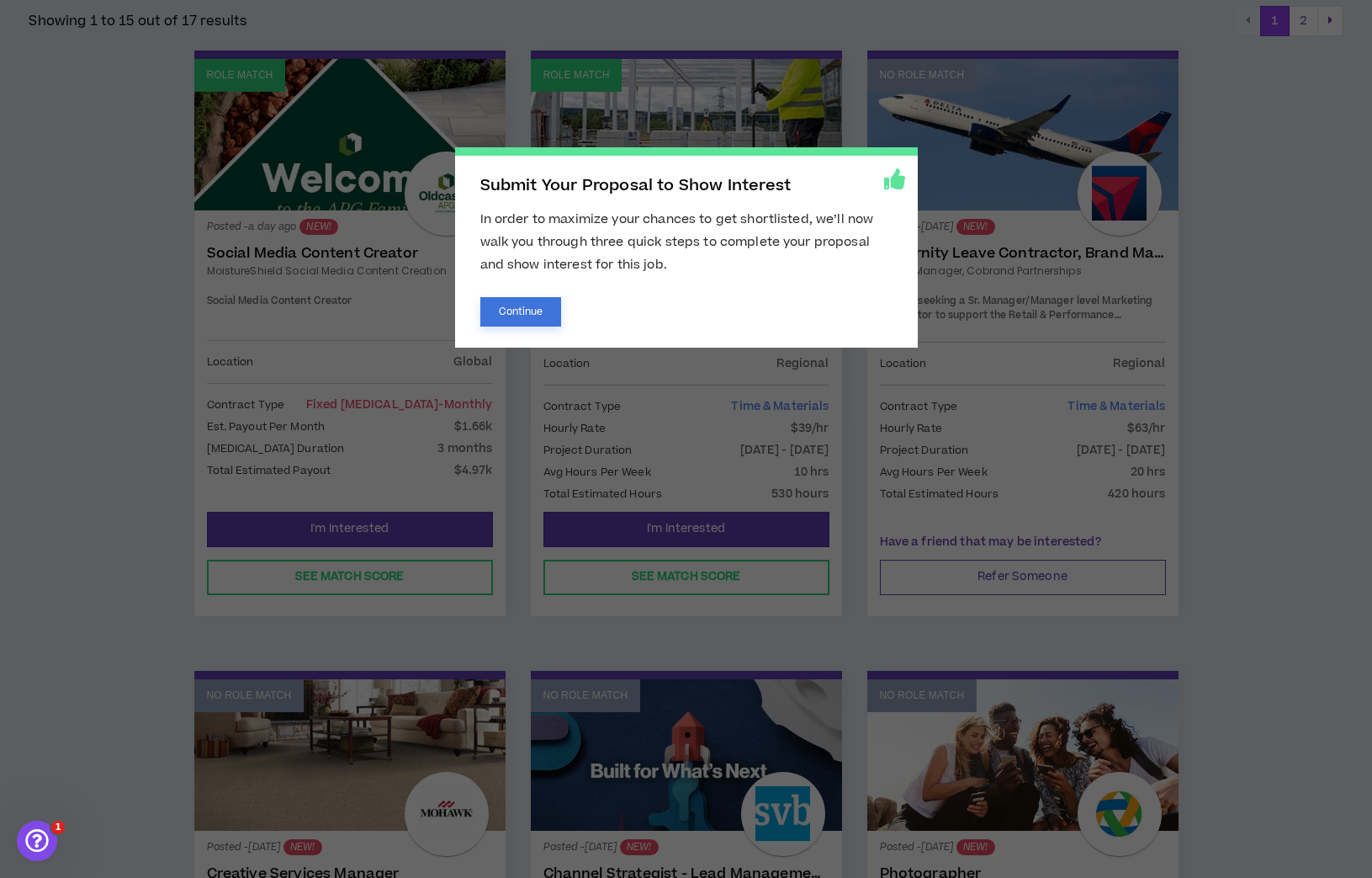
click at [493, 323] on button "Continue" at bounding box center [521, 311] width 82 height 29
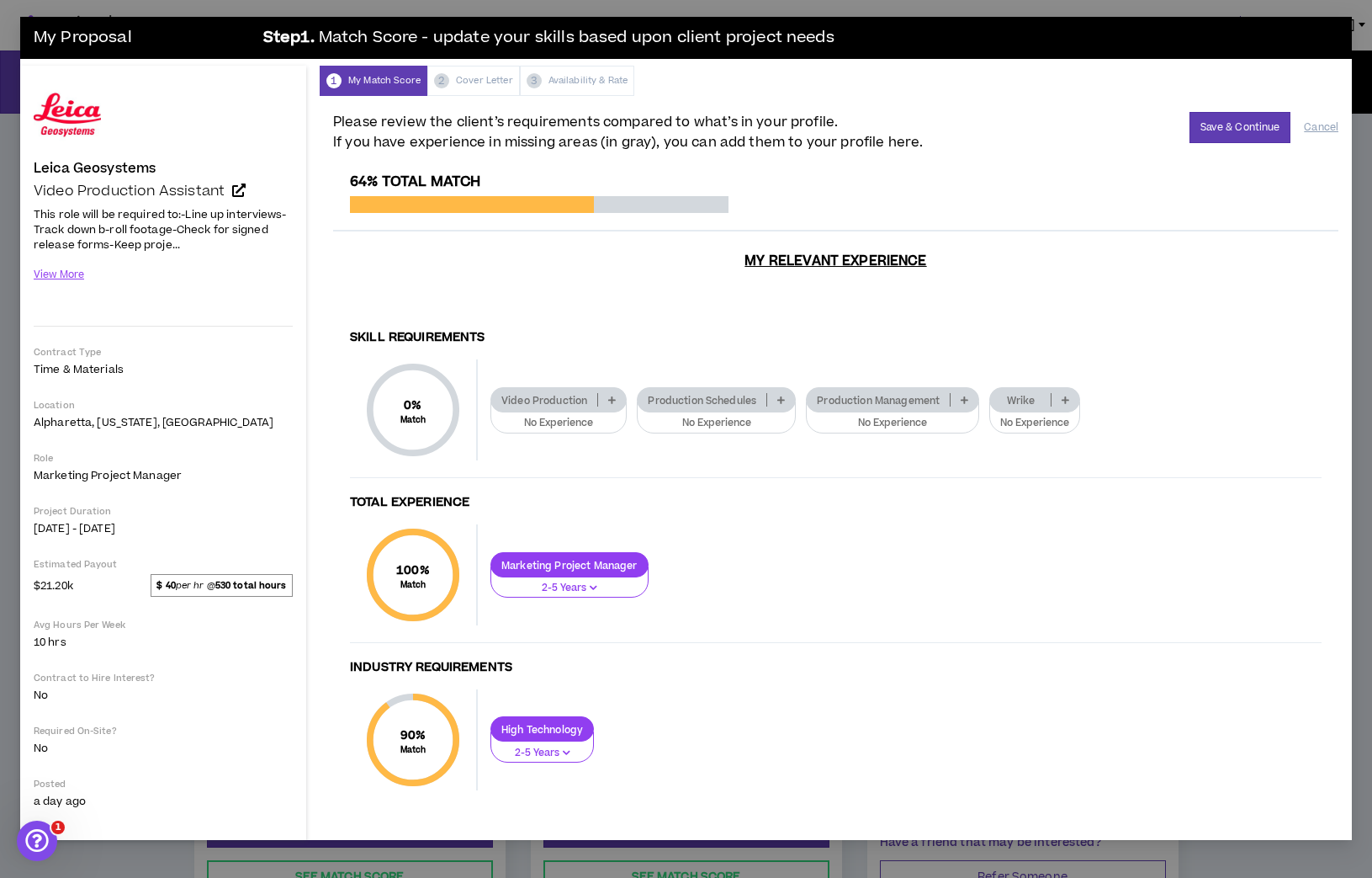
click at [784, 396] on icon at bounding box center [781, 400] width 8 height 9
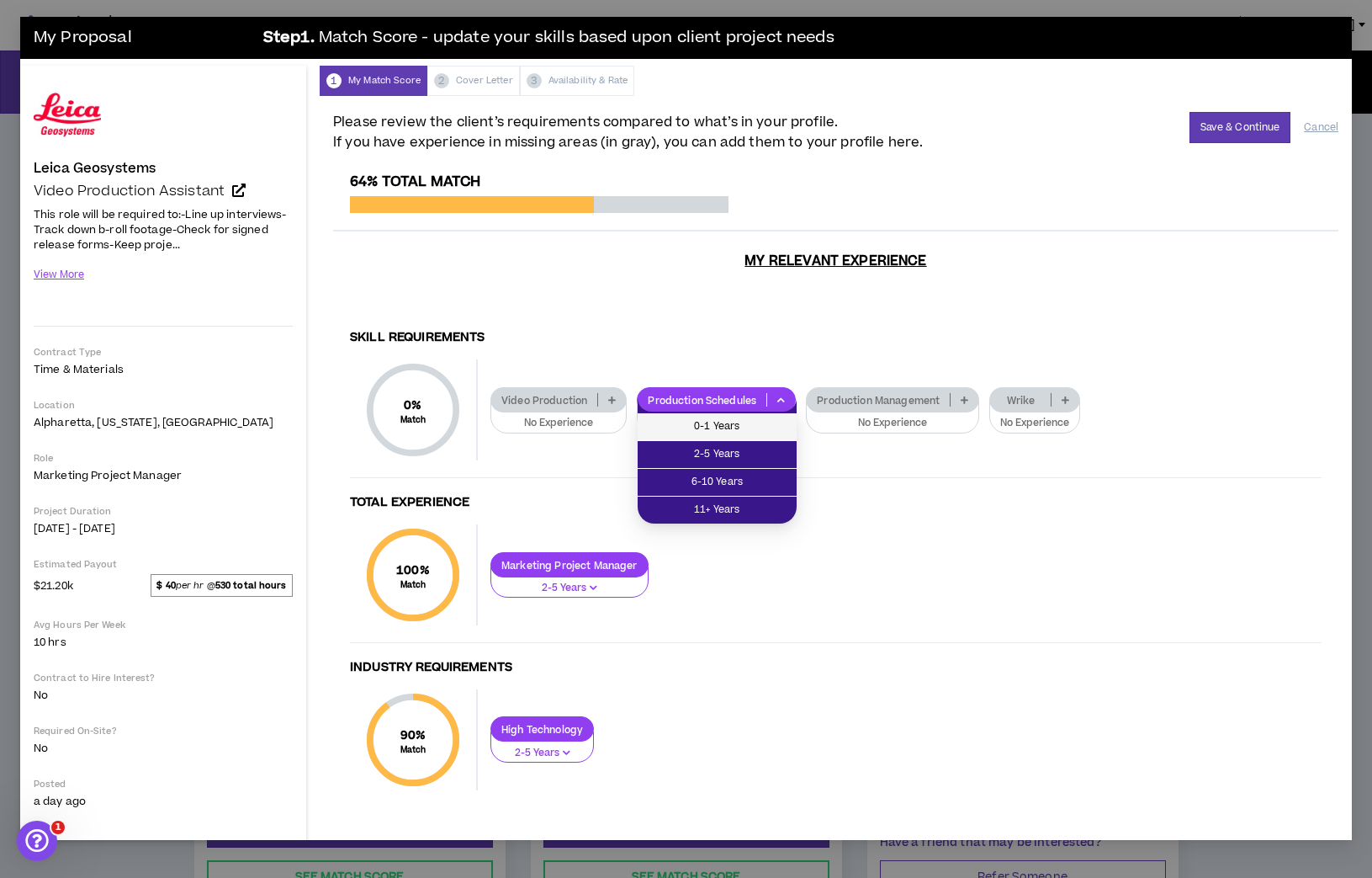
click at [745, 431] on span "0-1 Years" at bounding box center [717, 426] width 139 height 18
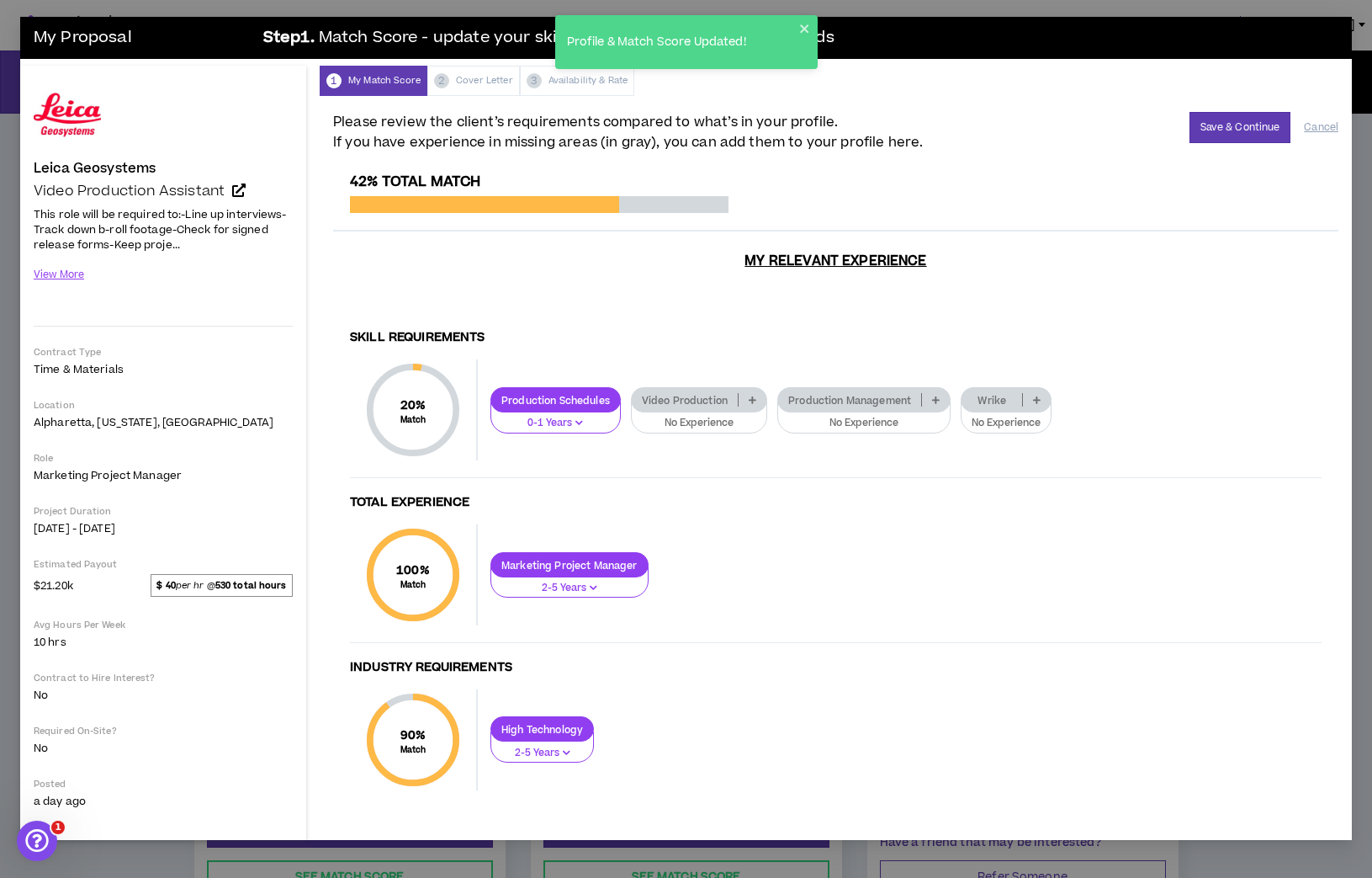
click at [939, 399] on icon at bounding box center [936, 400] width 8 height 9
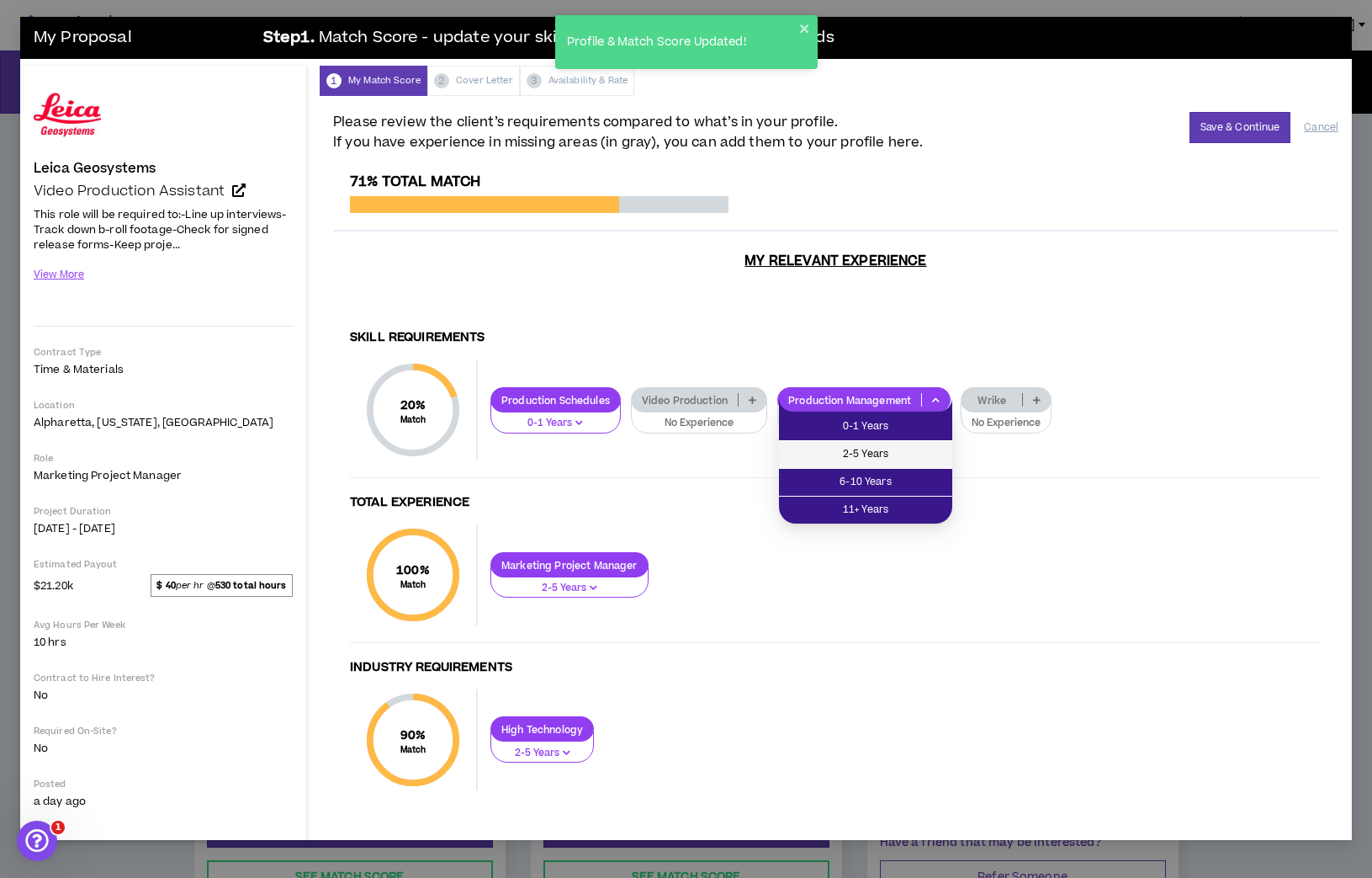
click at [916, 459] on span "2-5 Years" at bounding box center [865, 454] width 153 height 18
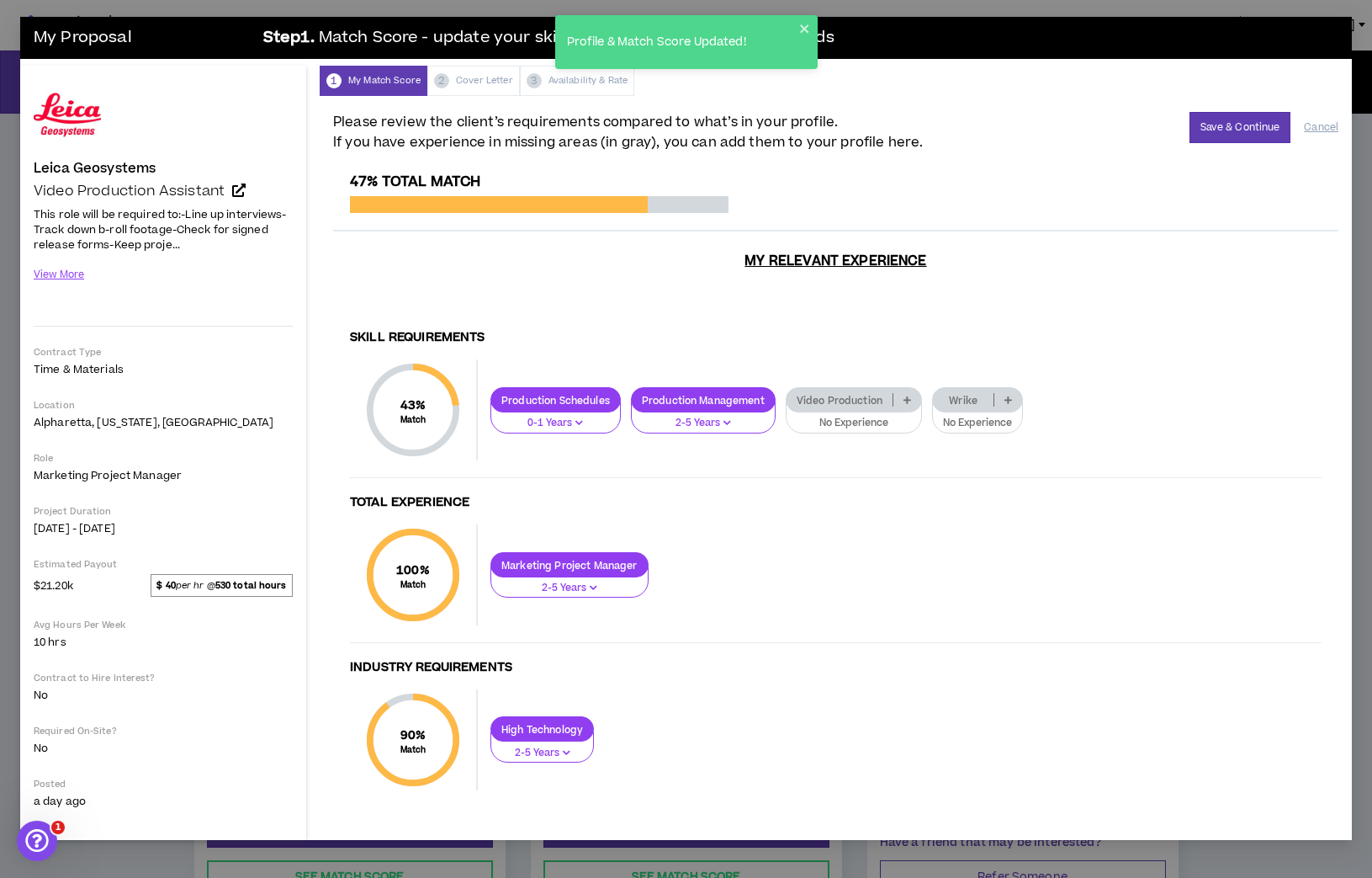
click at [722, 422] on p "2-5 Years" at bounding box center [704, 422] width 123 height 15
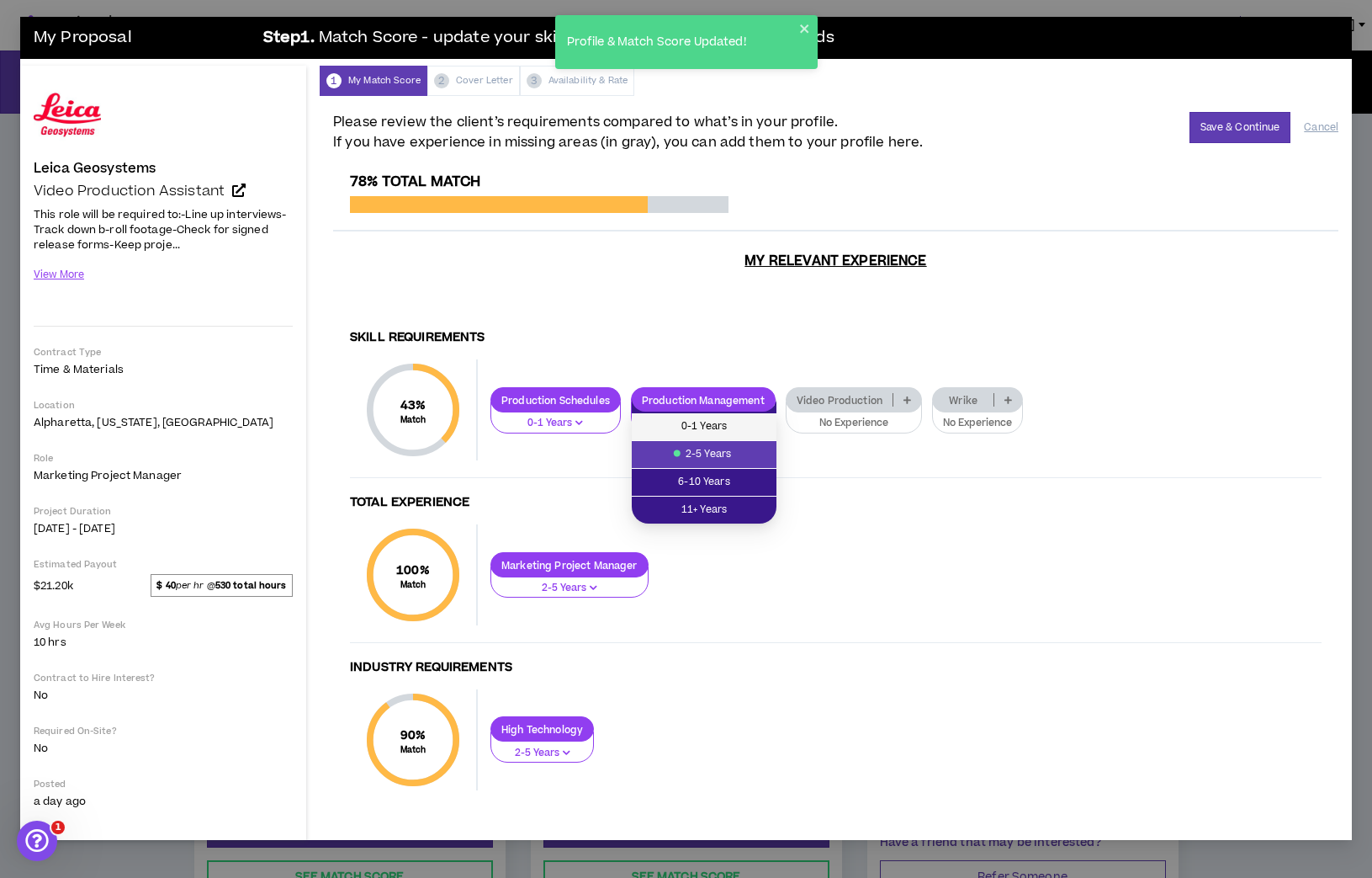
click at [710, 428] on span "0-1 Years" at bounding box center [704, 426] width 125 height 18
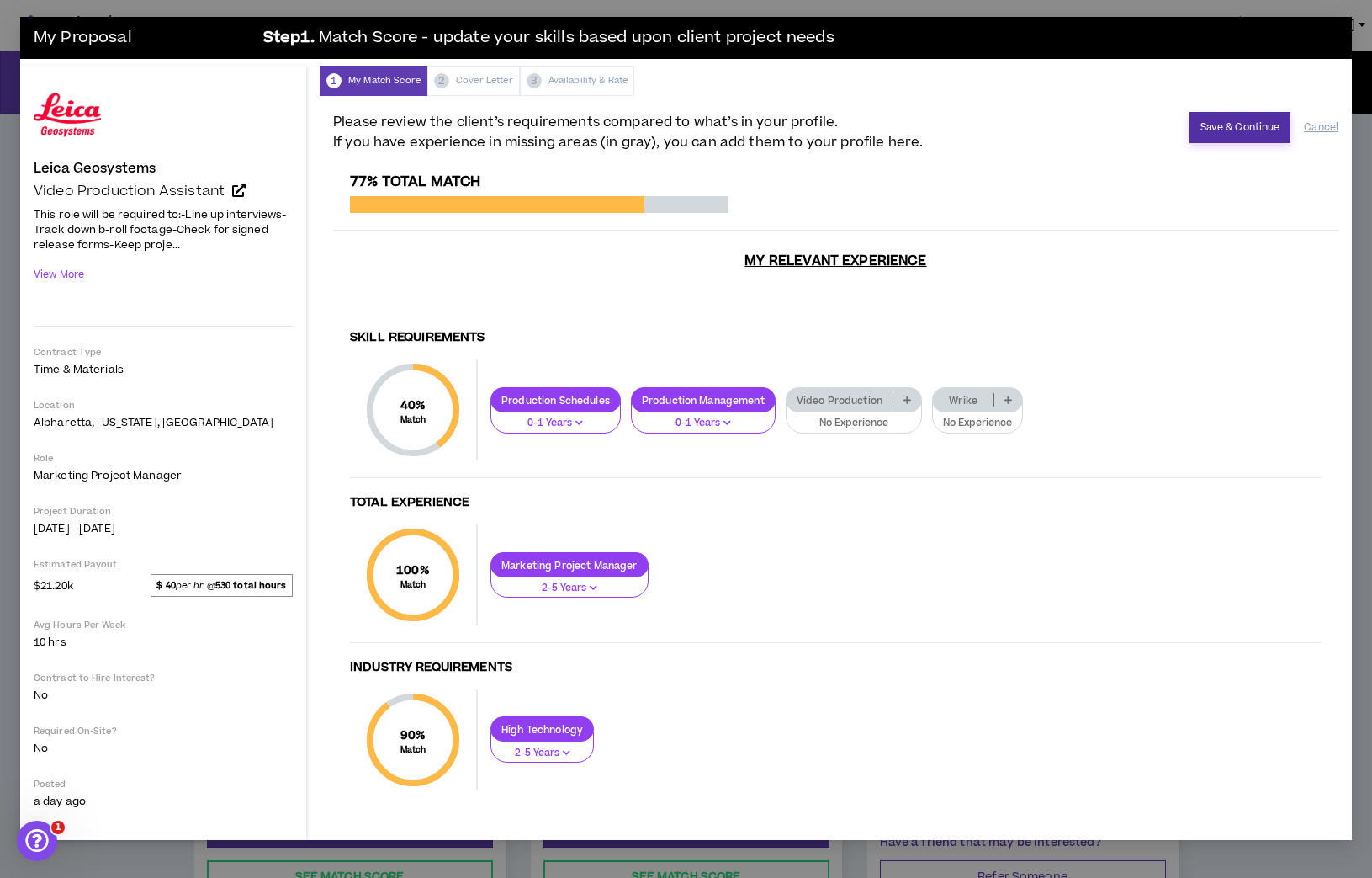
click at [1248, 129] on button "Save & Continue" at bounding box center [1240, 127] width 102 height 31
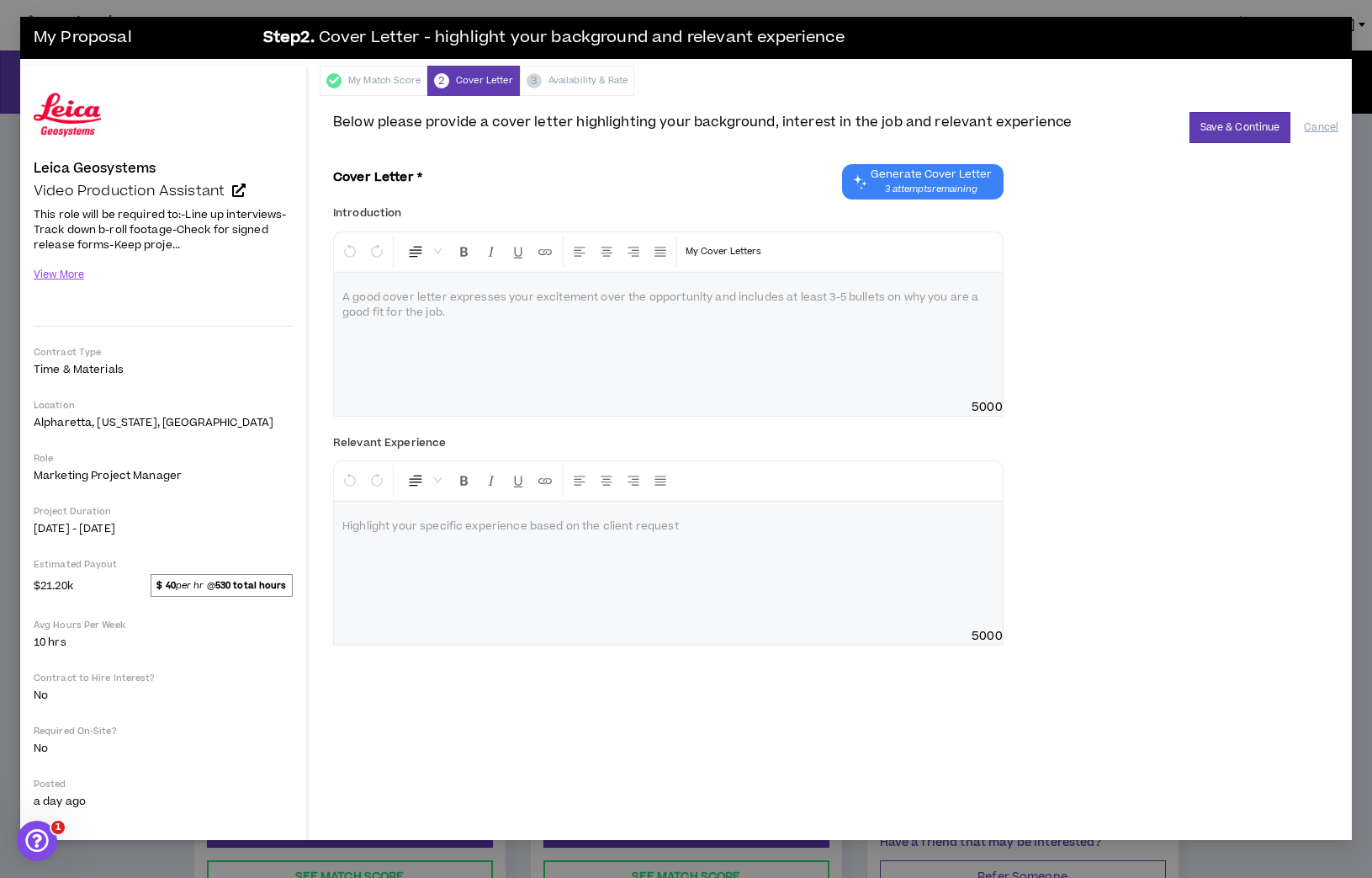
click at [973, 179] on span "Generate Cover Letter" at bounding box center [931, 173] width 121 height 13
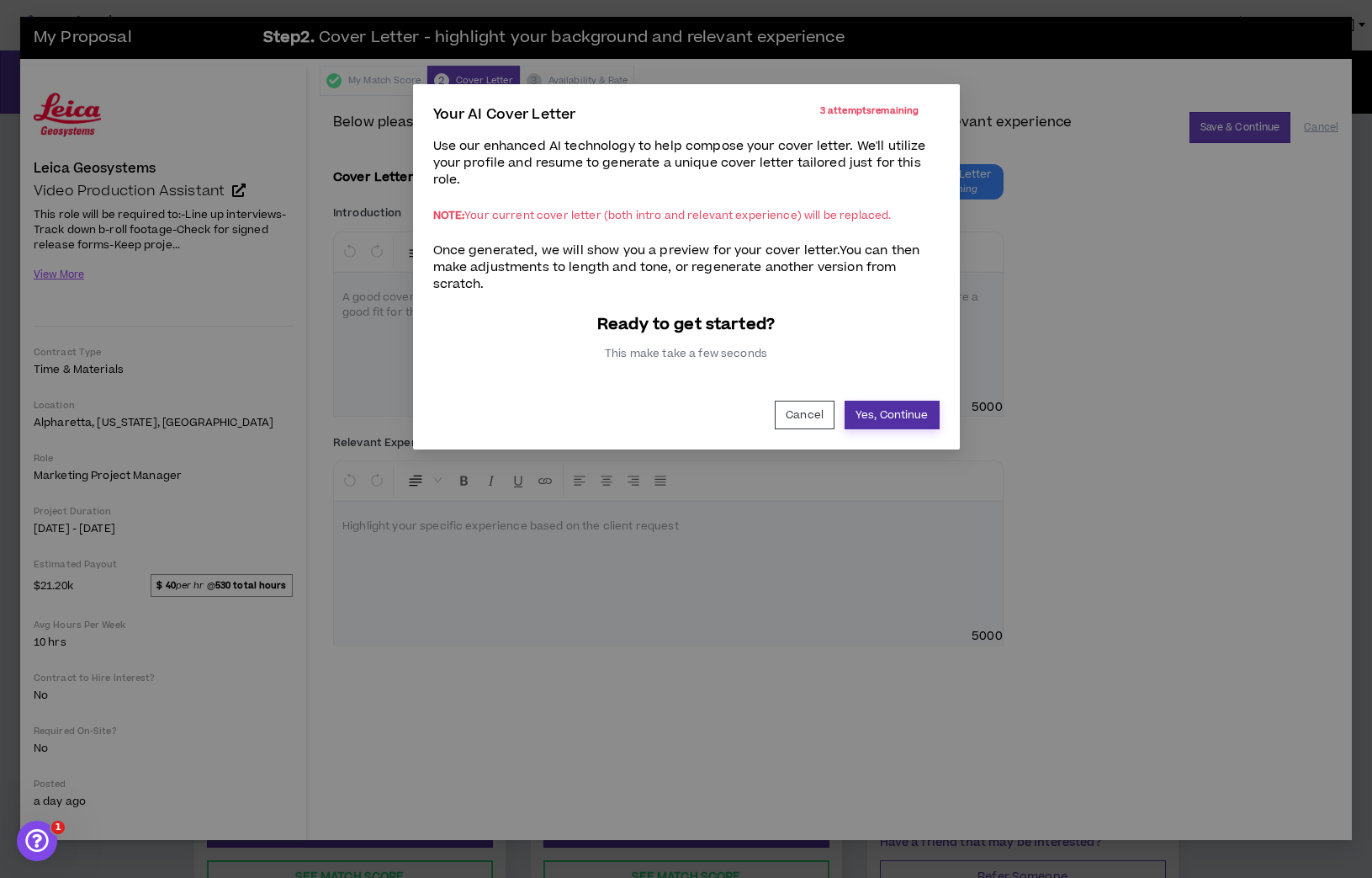
click at [906, 420] on button "Yes, Continue" at bounding box center [892, 414] width 95 height 29
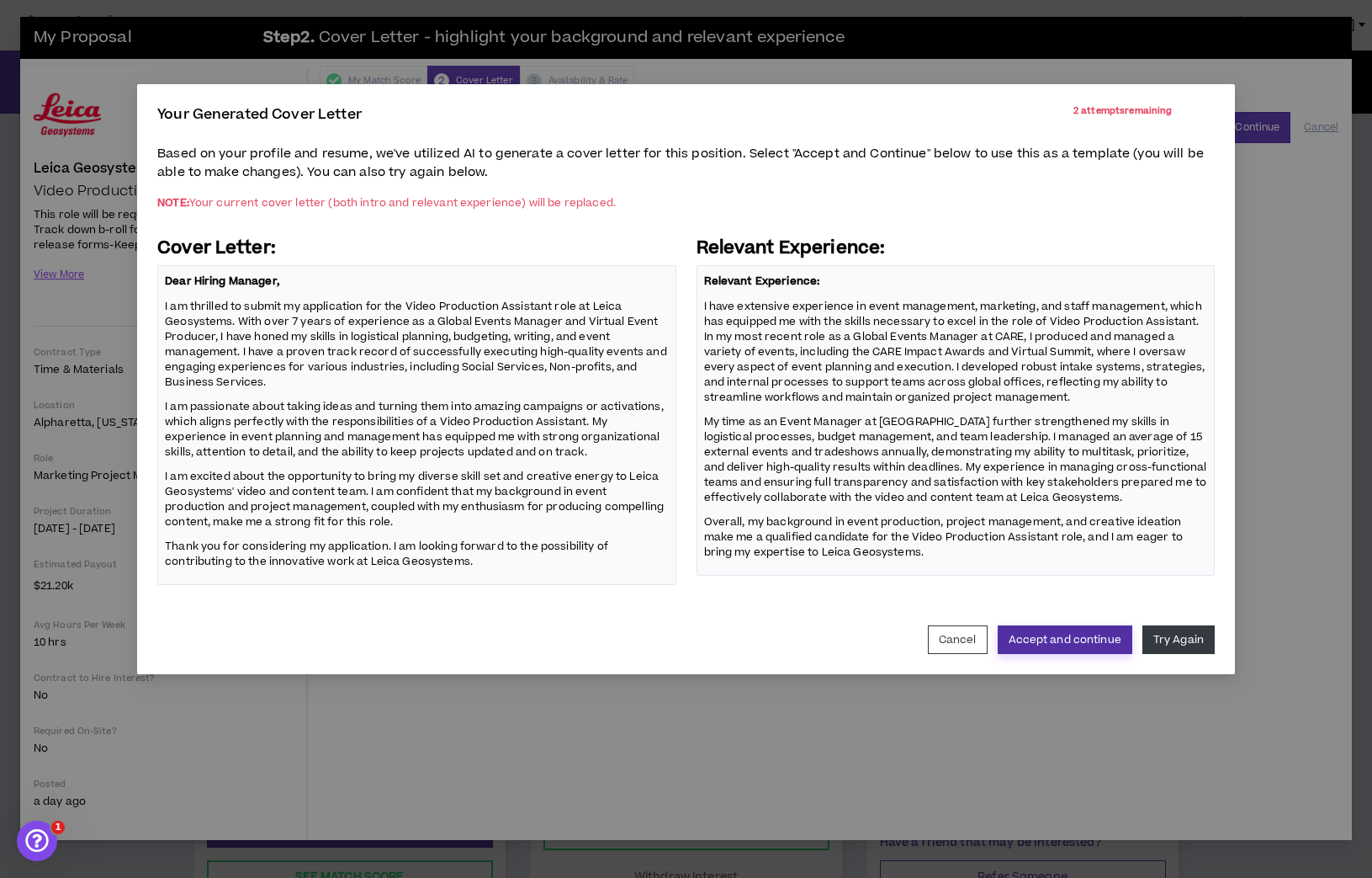
click at [1082, 641] on button "Accept and continue" at bounding box center [1064, 640] width 135 height 29
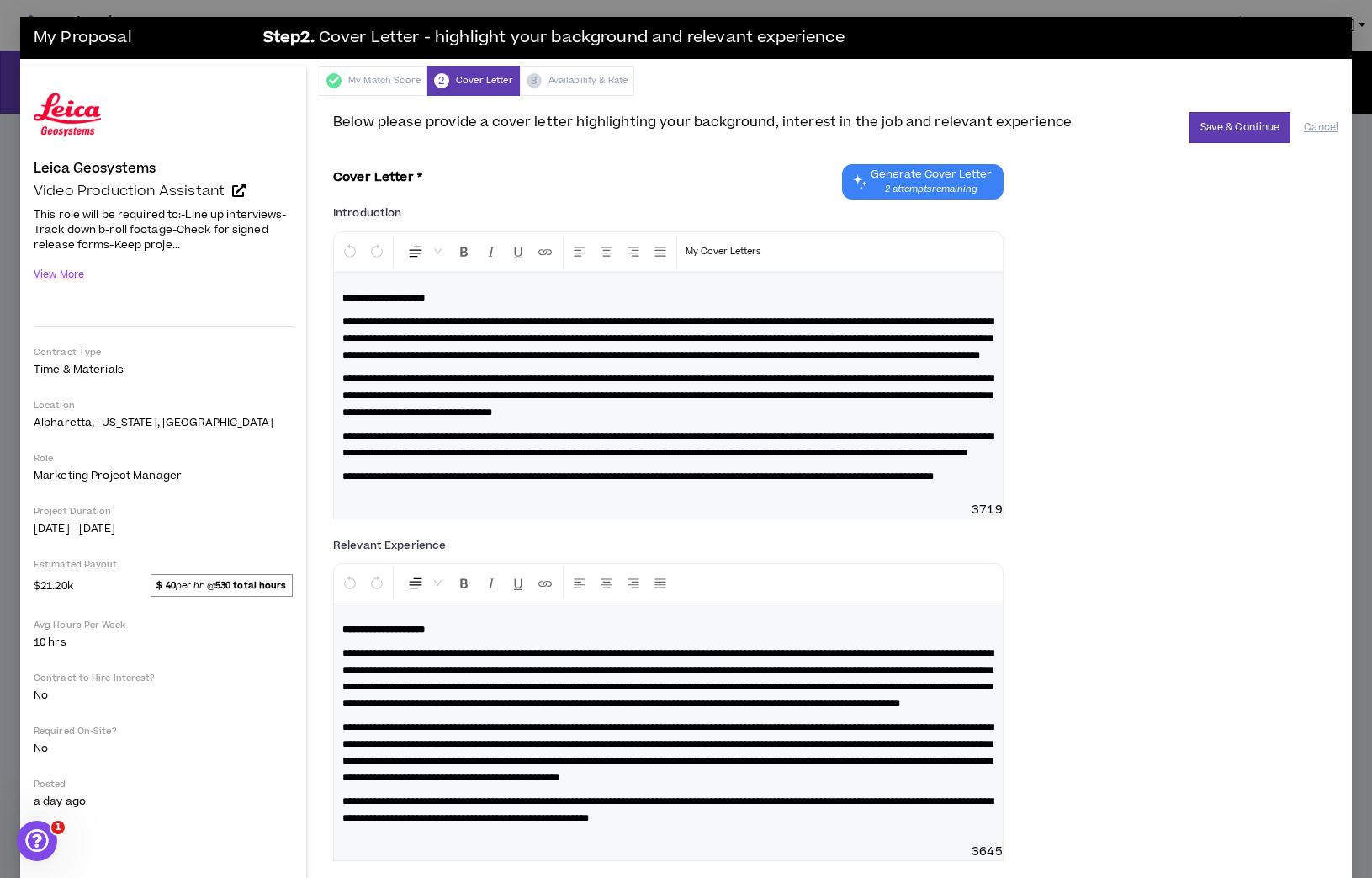
scroll to position [48, 0]
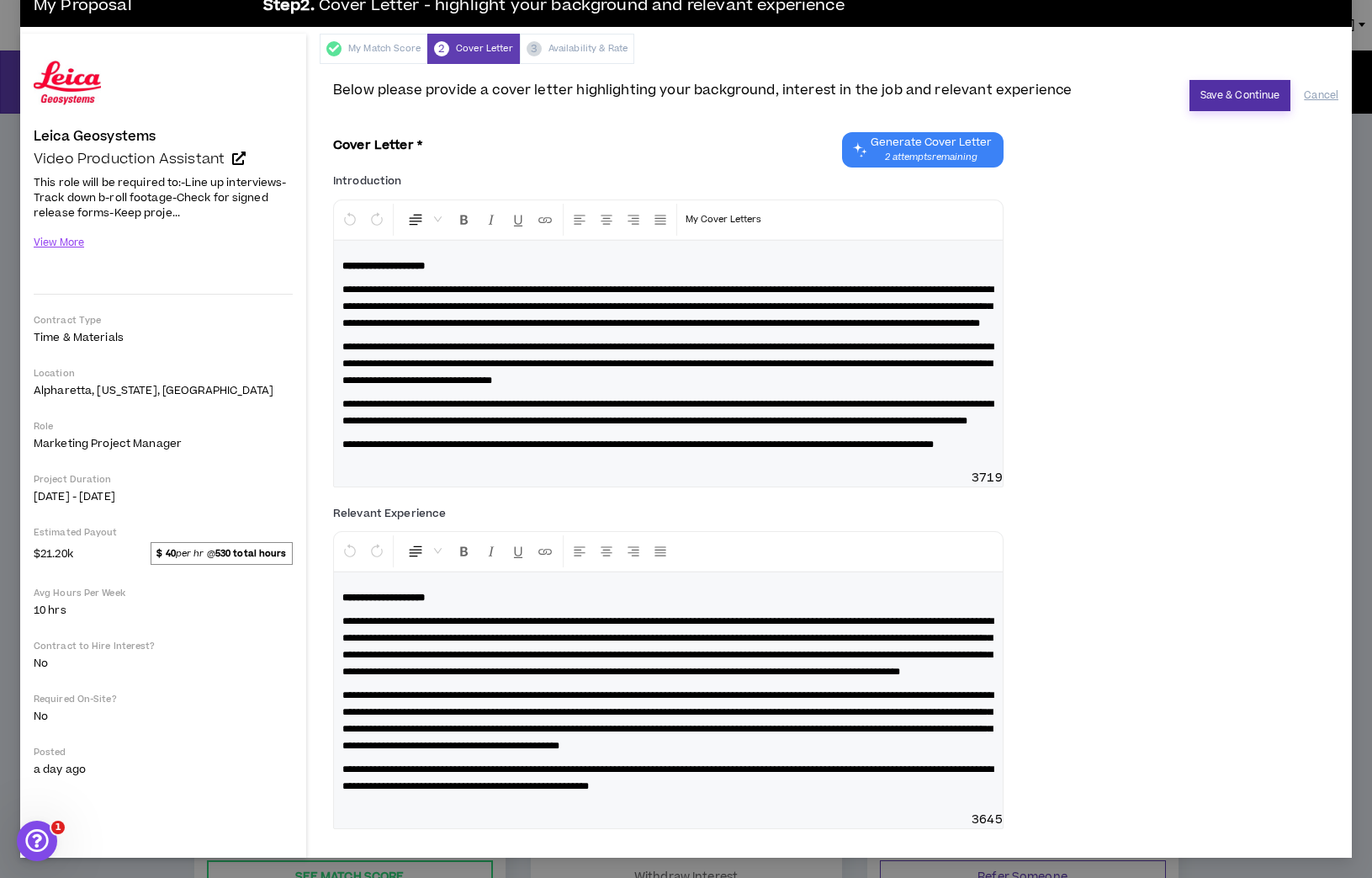
click at [1239, 84] on button "Save & Continue" at bounding box center [1240, 95] width 102 height 31
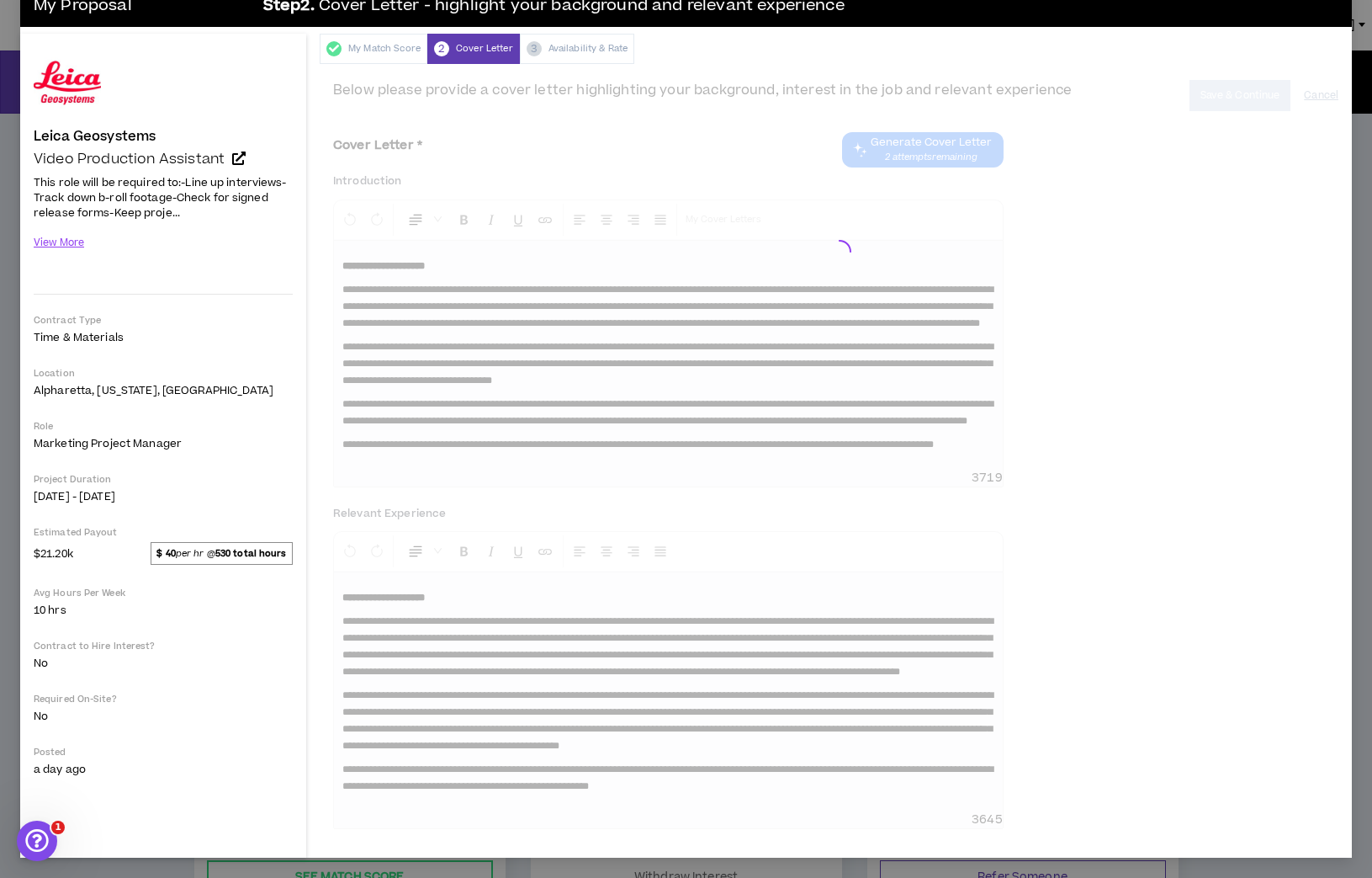
scroll to position [27, 0]
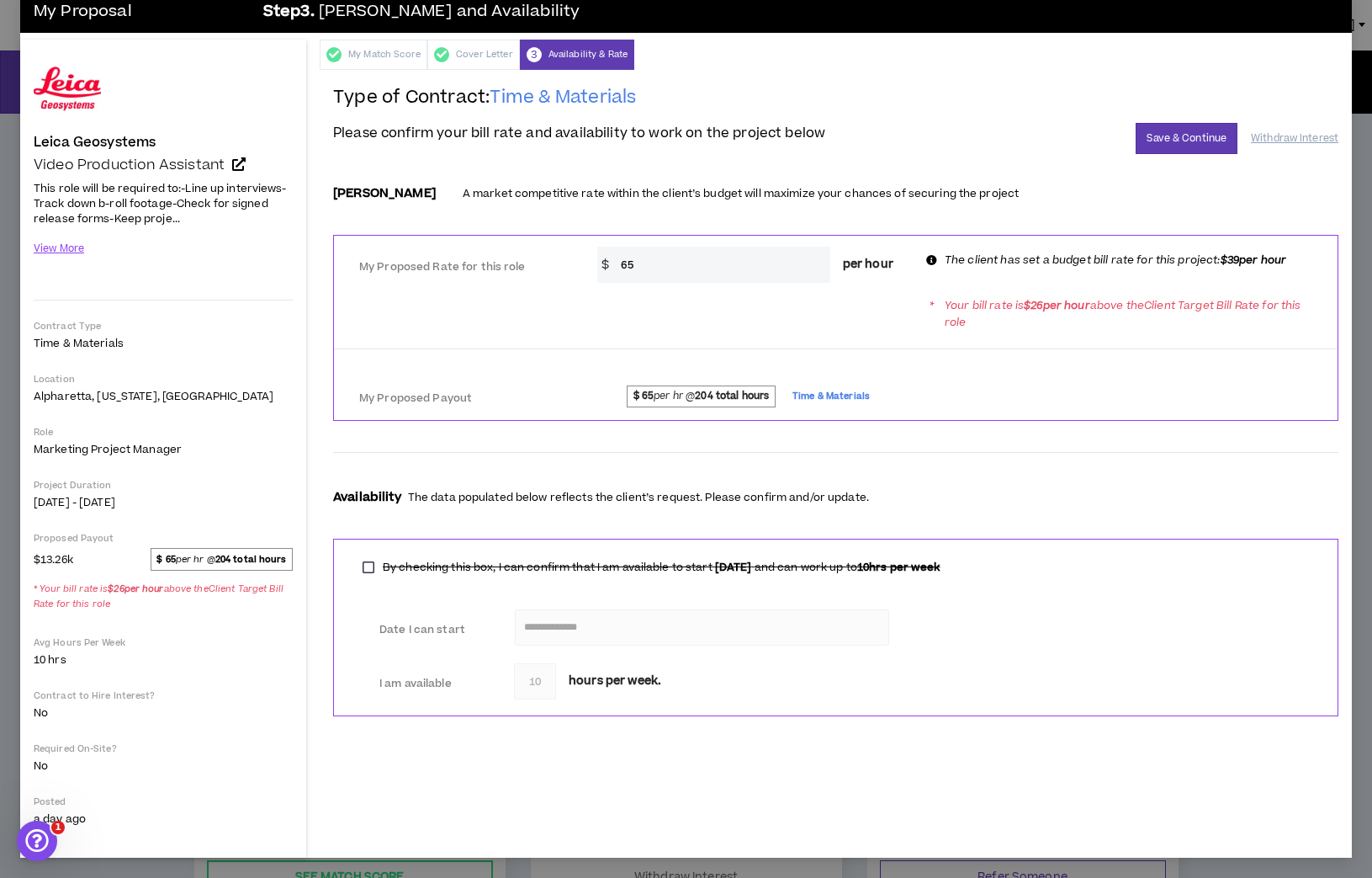
drag, startPoint x: 667, startPoint y: 263, endPoint x: 587, endPoint y: 258, distance: 80.2
click at [587, 258] on div "* $ 65 per hour" at bounding box center [752, 264] width 335 height 36
click at [1154, 370] on div "My Proposed Payout $ 65 per hr @ 204 total hours Time & Materials" at bounding box center [836, 394] width 1003 height 51
drag, startPoint x: 696, startPoint y: 258, endPoint x: 594, endPoint y: 238, distance: 103.9
click at [594, 238] on div "My Proposed Rate for this role * $ 65 per hour The client has set a budget bill…" at bounding box center [836, 262] width 1003 height 54
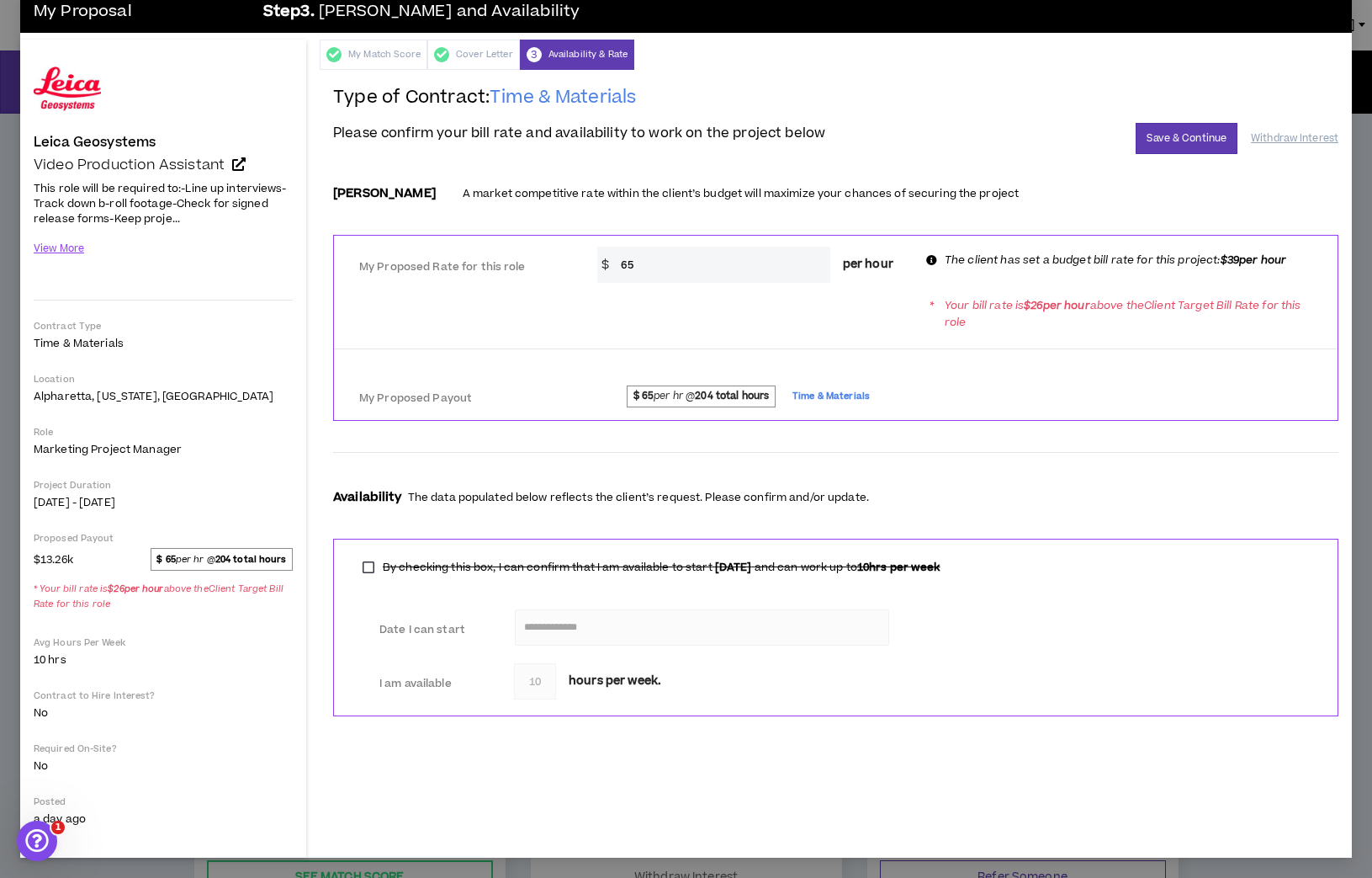
click at [629, 262] on input "65" at bounding box center [720, 264] width 217 height 36
type input "45"
click at [1186, 131] on button "Save & Continue" at bounding box center [1186, 138] width 102 height 31
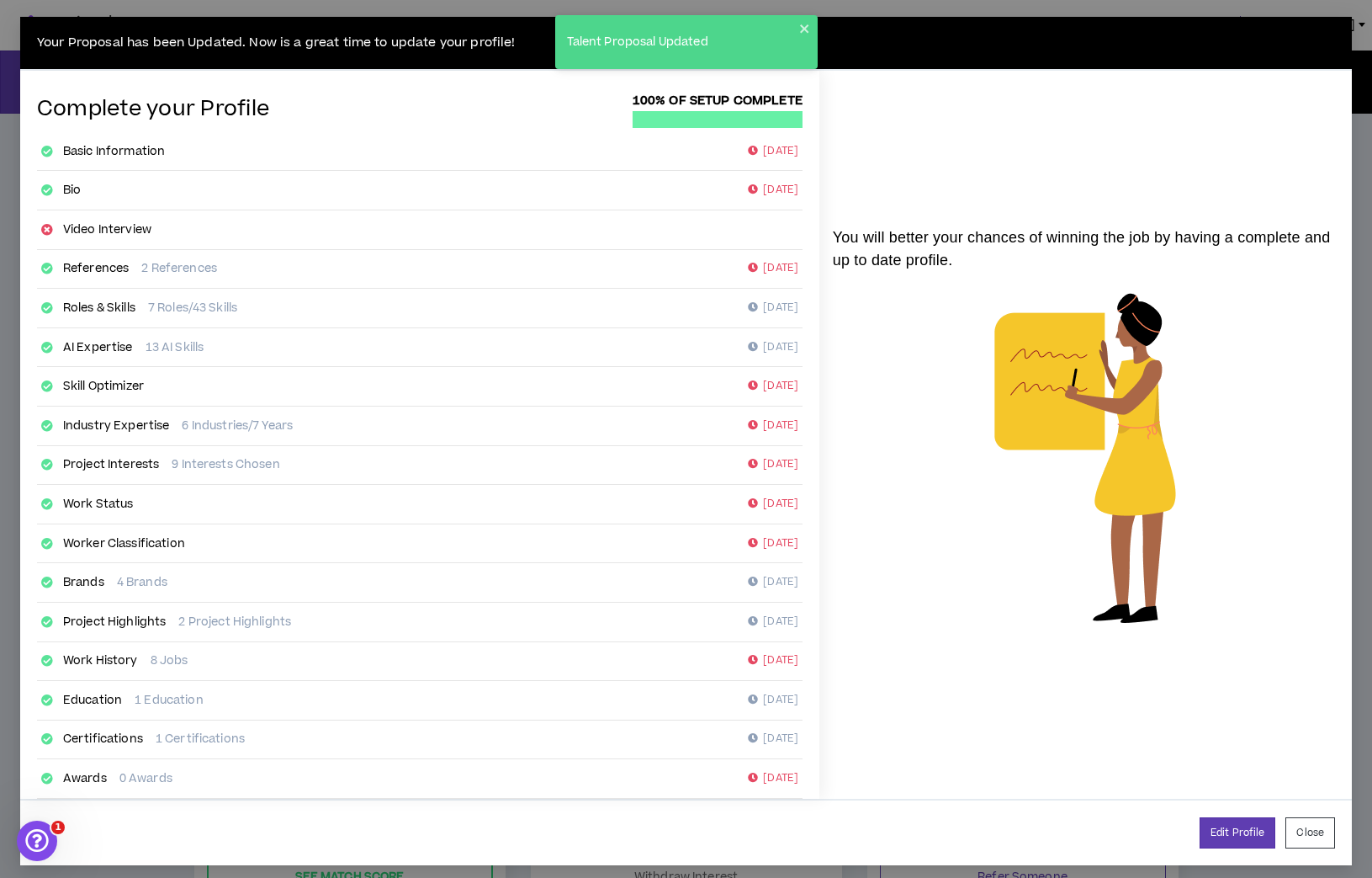
scroll to position [8, 0]
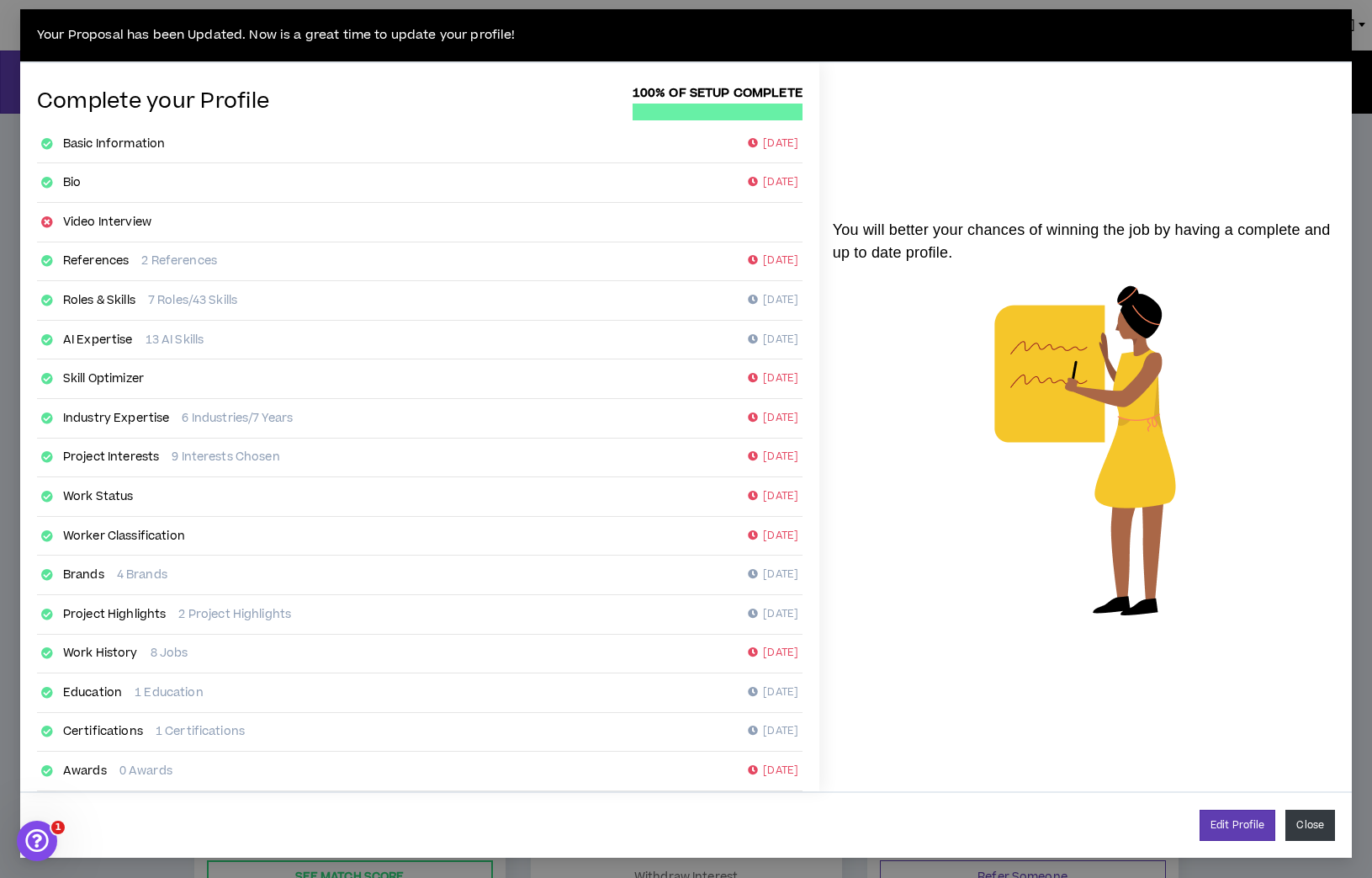
click at [1303, 836] on button "Close" at bounding box center [1310, 824] width 49 height 31
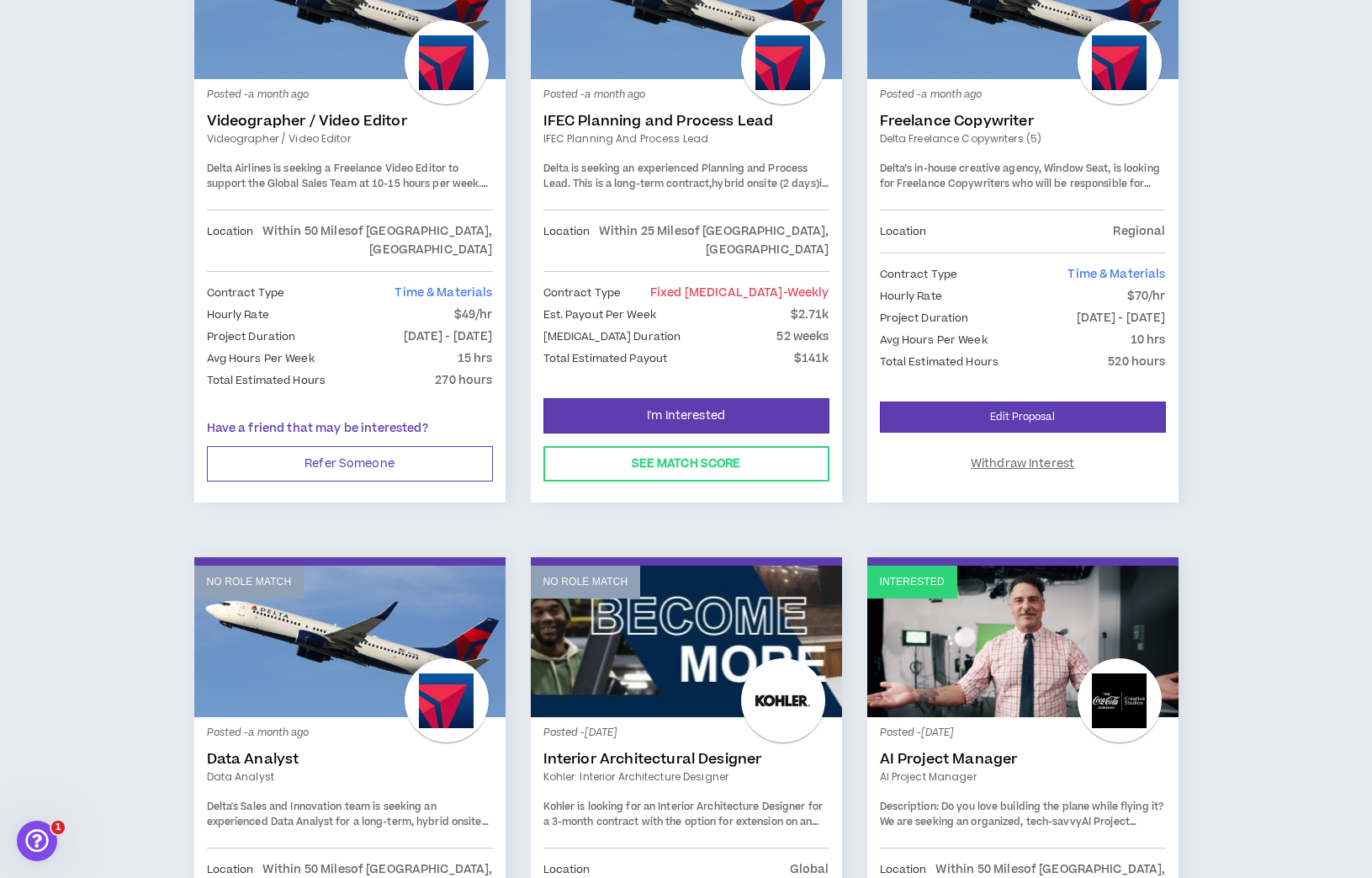
scroll to position [2087, 0]
